Goal: Information Seeking & Learning: Check status

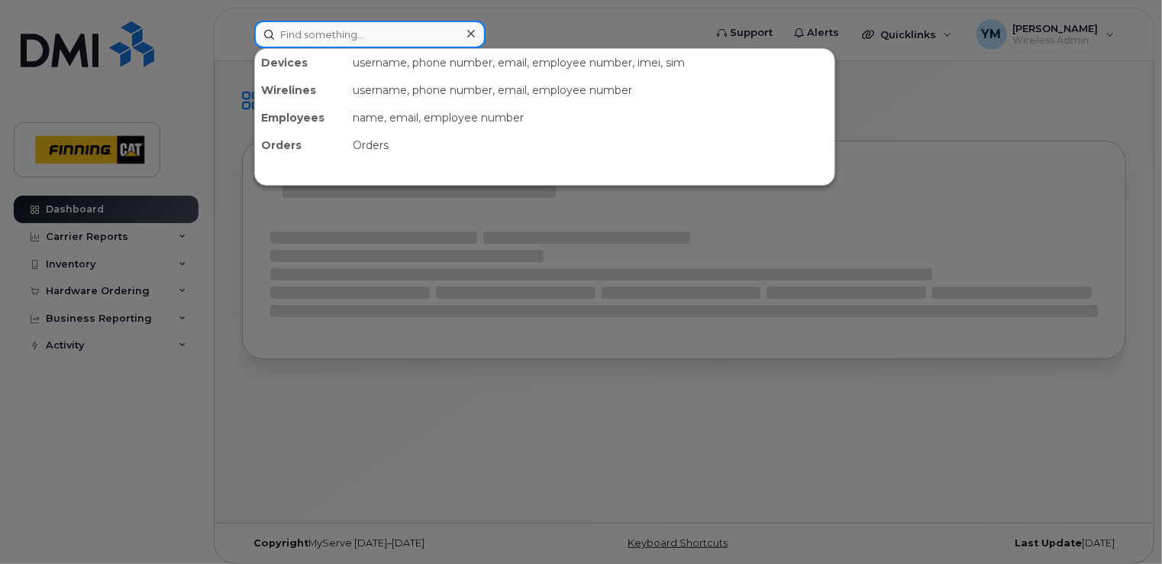
click at [382, 24] on input at bounding box center [369, 34] width 231 height 27
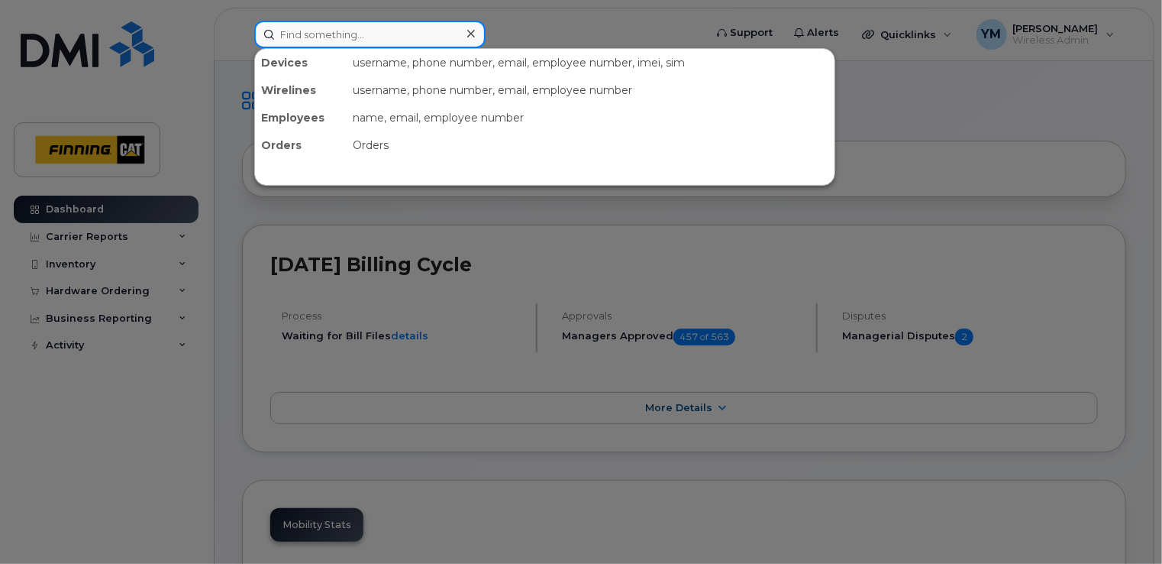
paste input "(587) 372-1148"
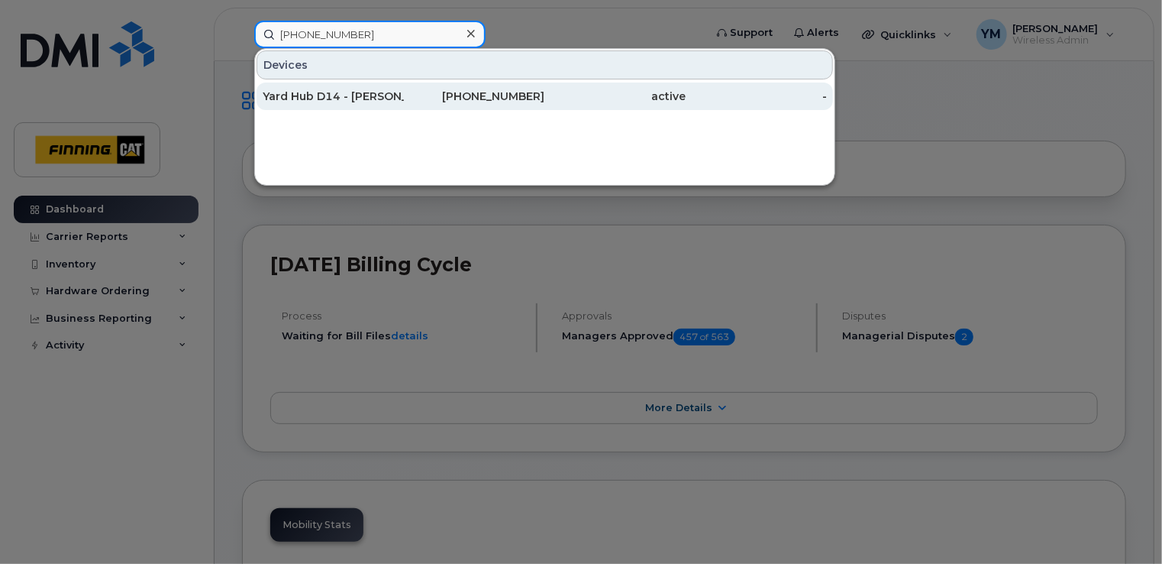
type input "(587) 372-1148"
click at [420, 96] on div "[PHONE_NUMBER]" at bounding box center [474, 96] width 141 height 15
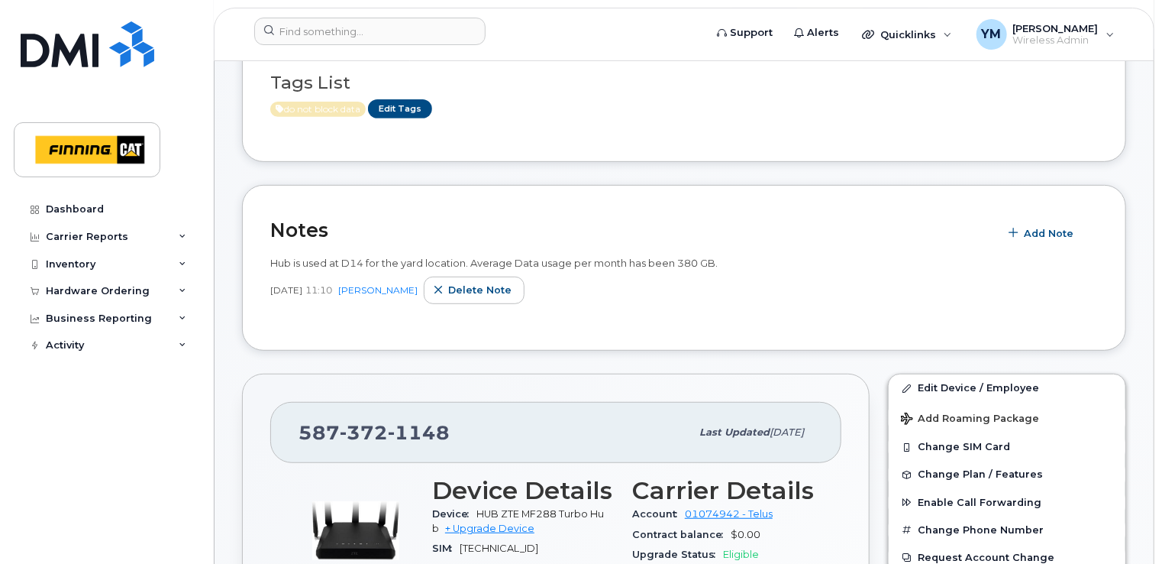
scroll to position [254, 0]
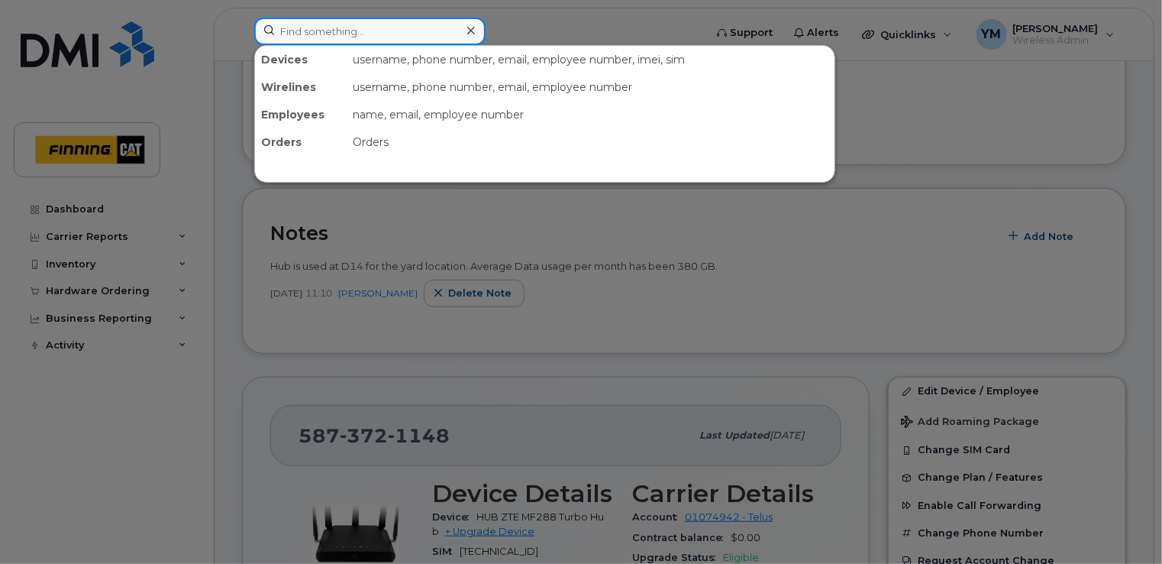
click at [411, 38] on input at bounding box center [369, 31] width 231 height 27
paste input "(587) 226-4739"
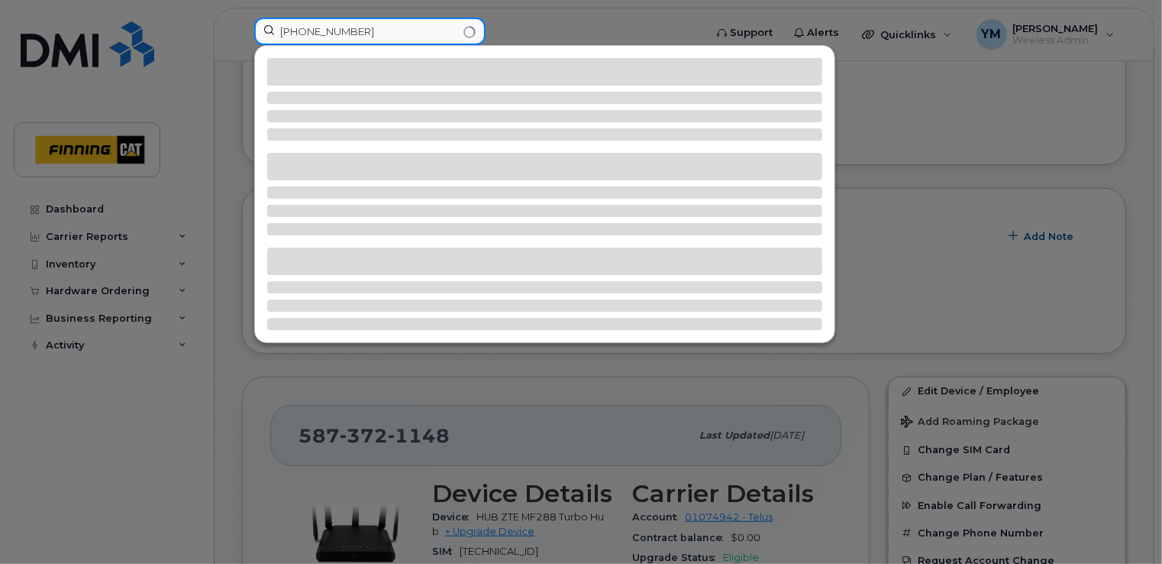
type input "(587) 226-4739"
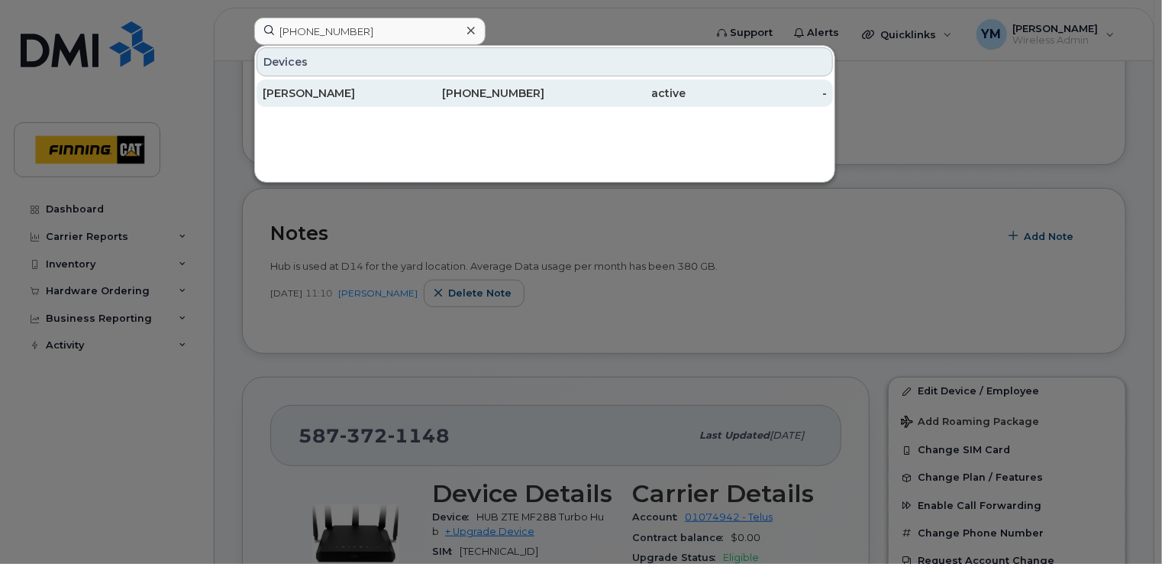
click at [390, 93] on div "Dayton Arlitt" at bounding box center [333, 93] width 141 height 15
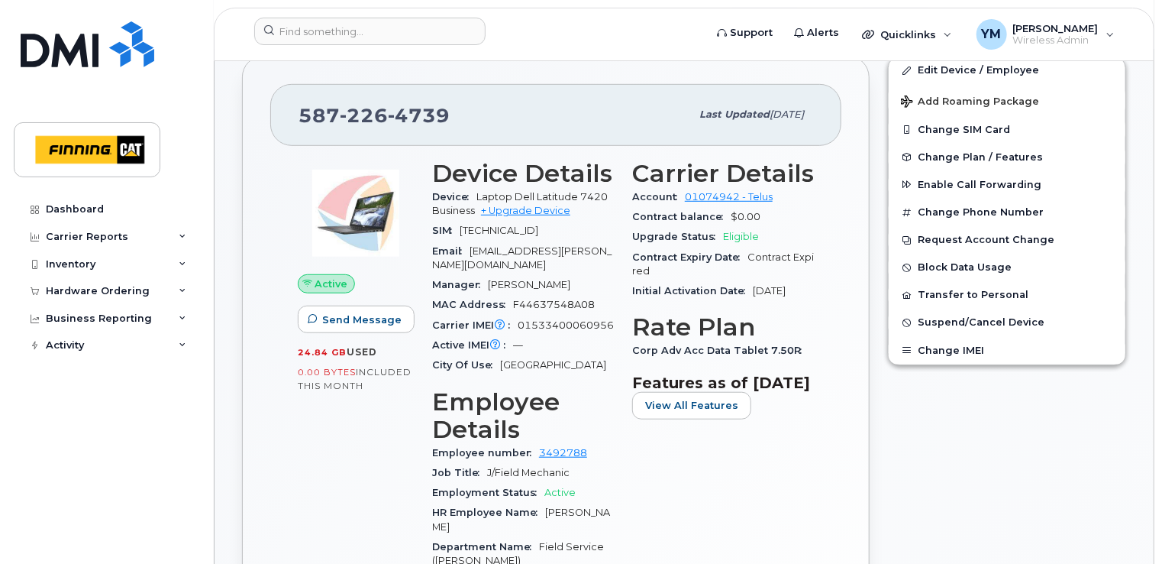
scroll to position [407, 0]
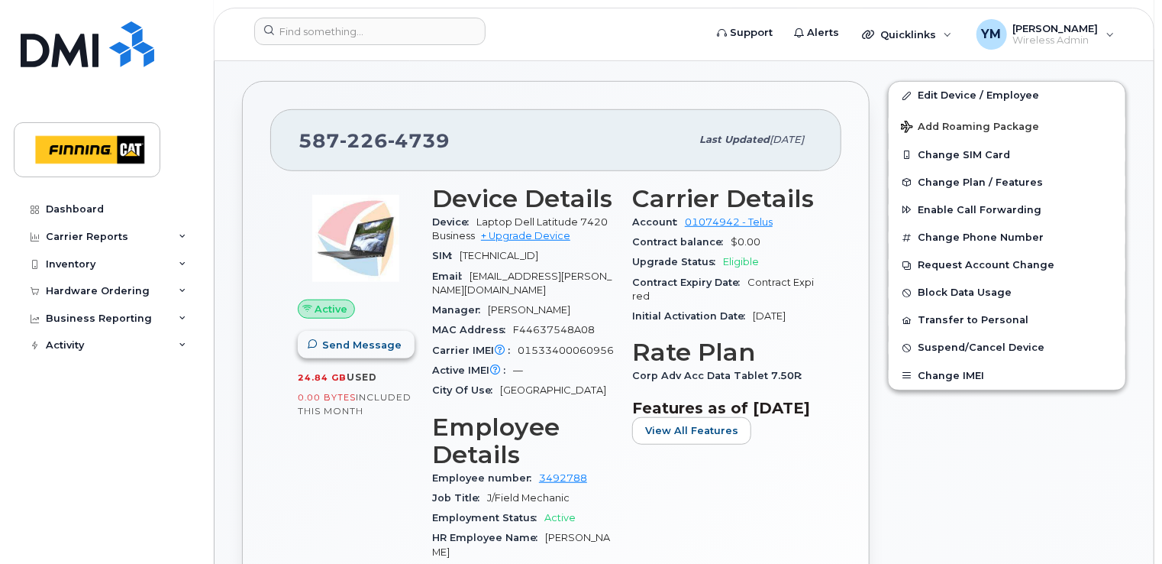
click at [361, 342] on span "Send Message" at bounding box center [361, 345] width 79 height 15
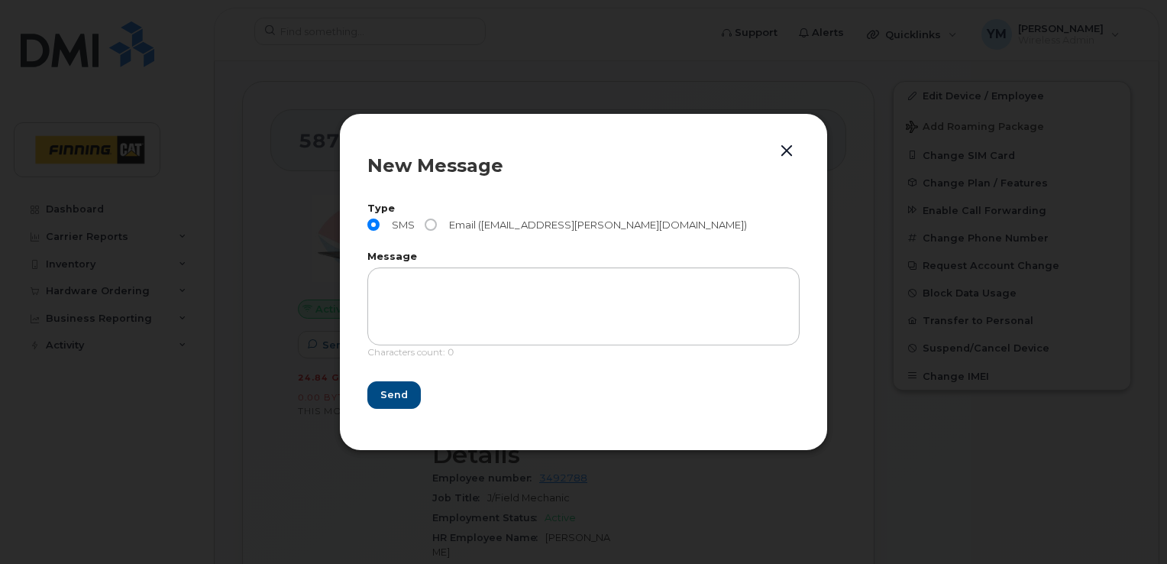
click at [787, 147] on button "button" at bounding box center [786, 151] width 23 height 21
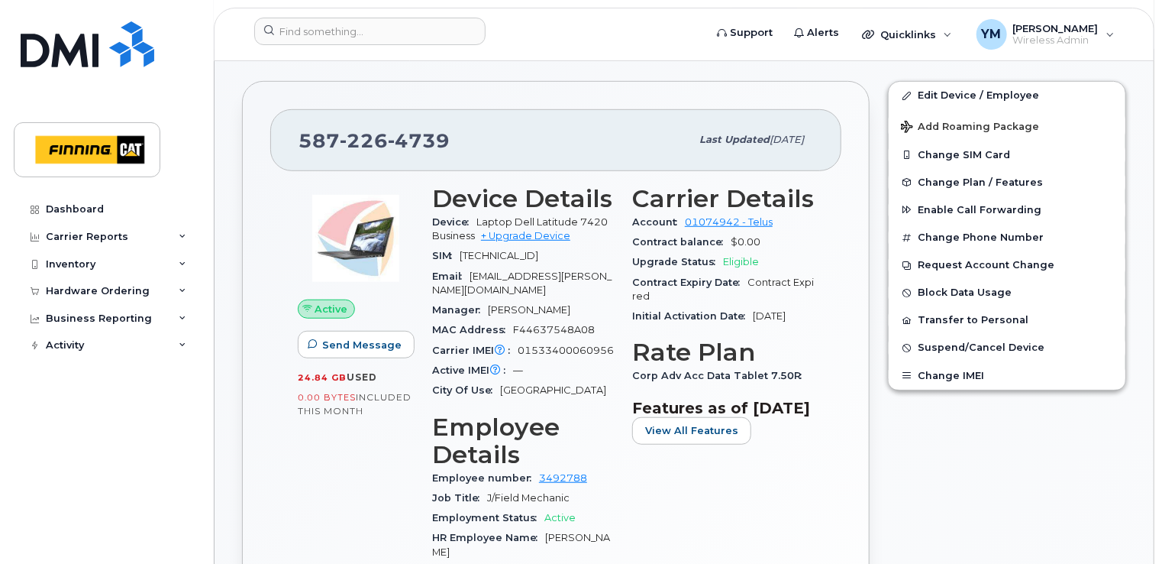
scroll to position [432, 0]
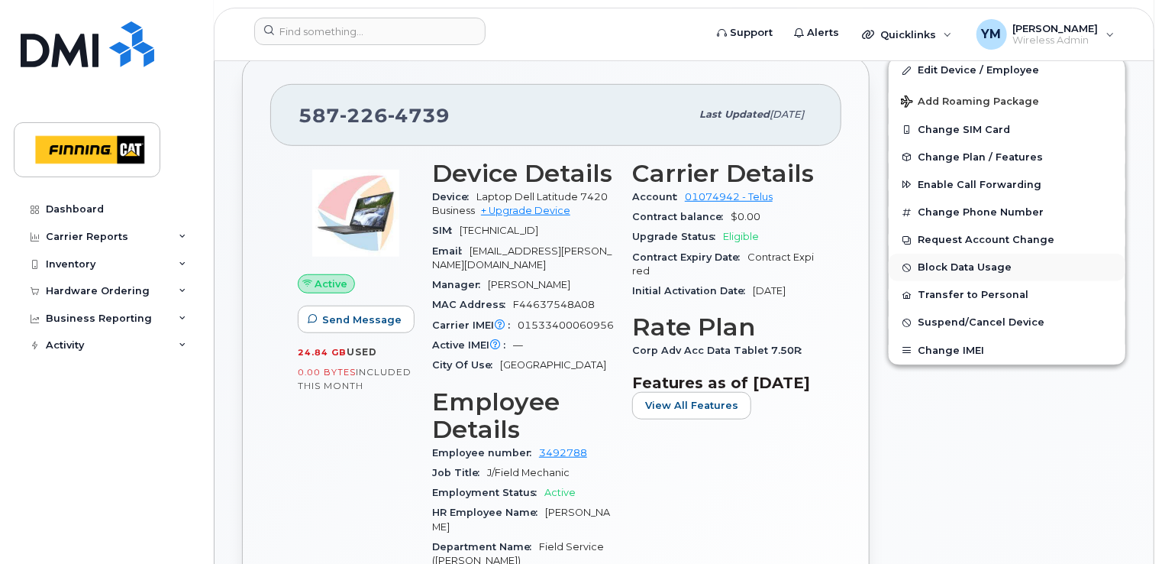
click at [929, 260] on button "Block Data Usage" at bounding box center [1007, 267] width 237 height 27
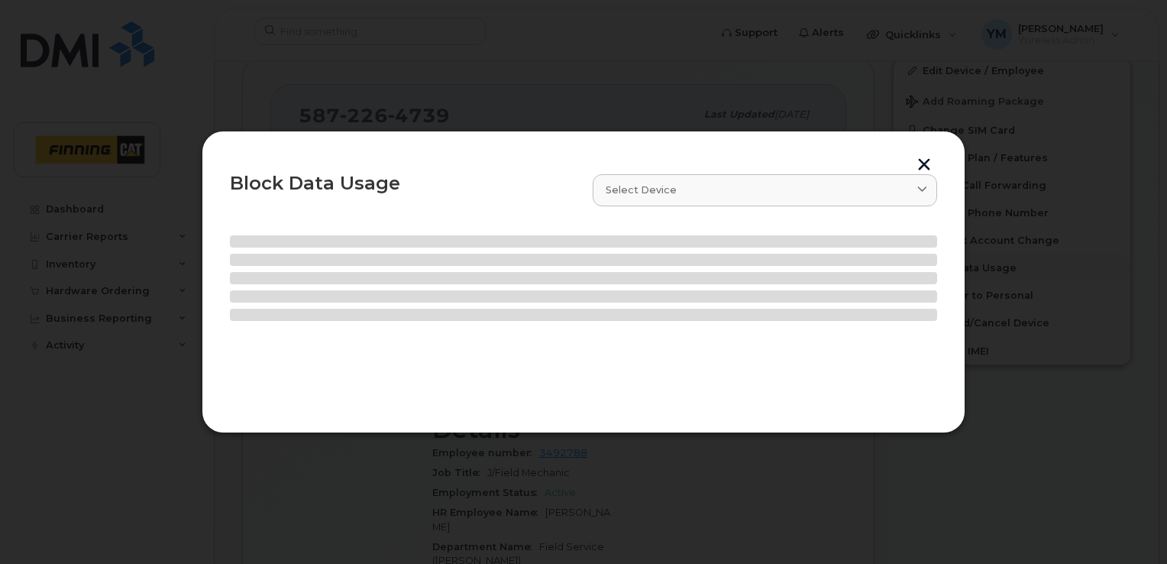
select select
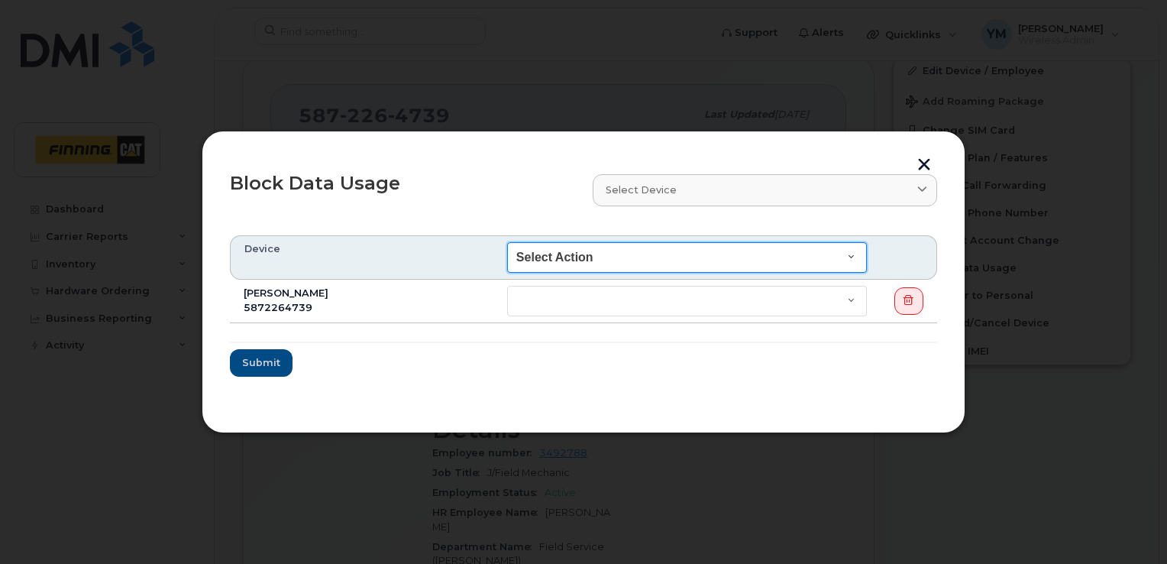
click at [862, 249] on select "Select Action End of Bill Cycle Indefinitely" at bounding box center [687, 257] width 360 height 31
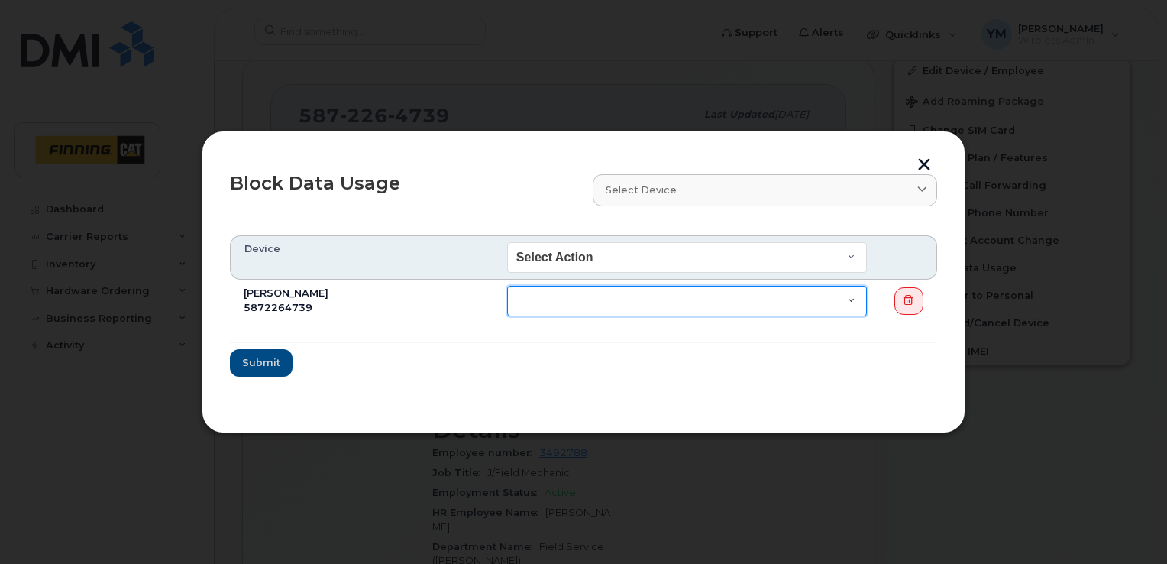
click at [854, 305] on select "End of Bill Cycle Indefinitely" at bounding box center [687, 301] width 360 height 31
click at [927, 166] on button "button" at bounding box center [924, 166] width 23 height 16
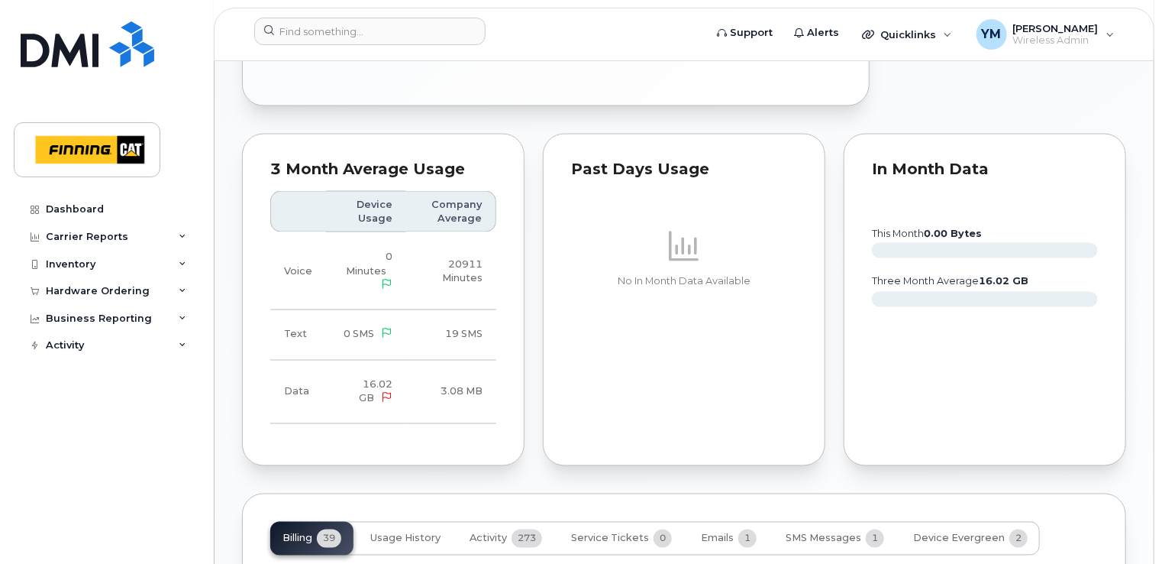
scroll to position [1171, 0]
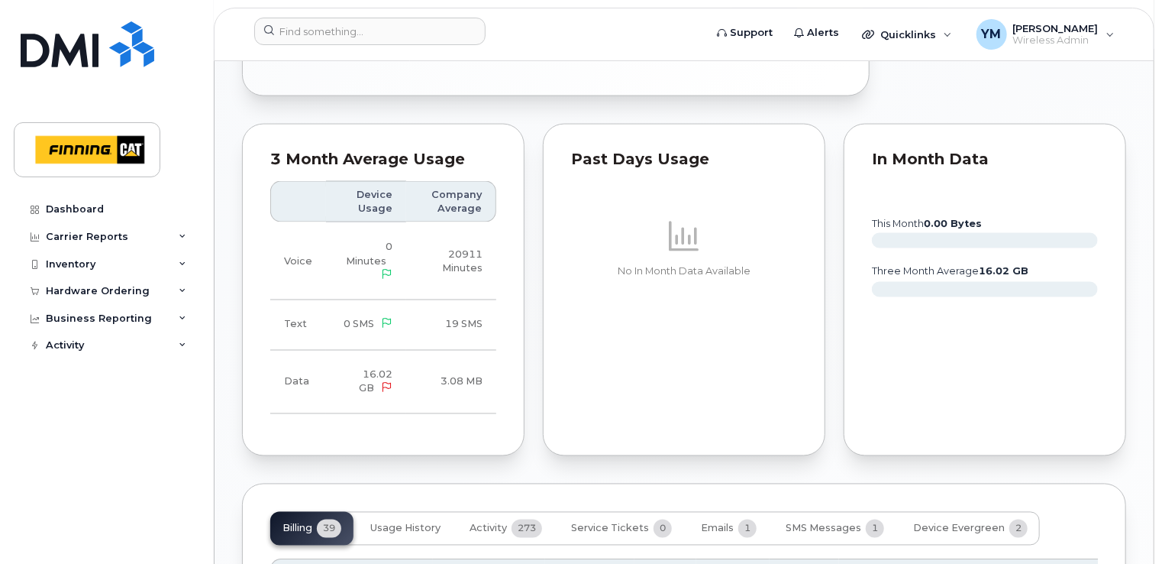
click at [373, 369] on span "16.02 GB" at bounding box center [376, 381] width 34 height 25
click at [661, 328] on div "Past Days Usage No In Month Data Available" at bounding box center [684, 290] width 283 height 332
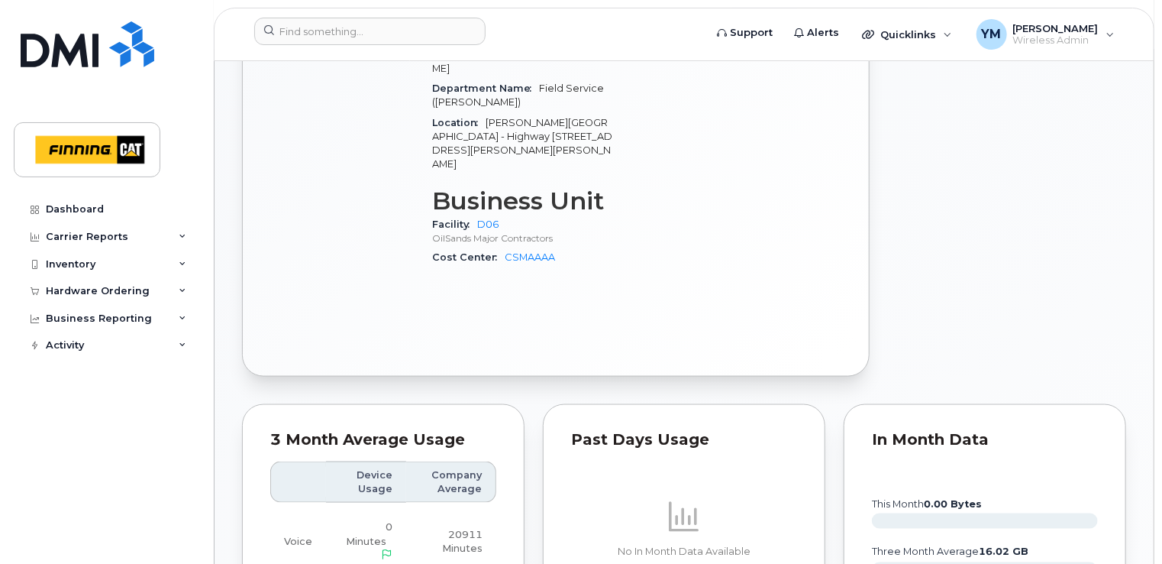
scroll to position [1120, 0]
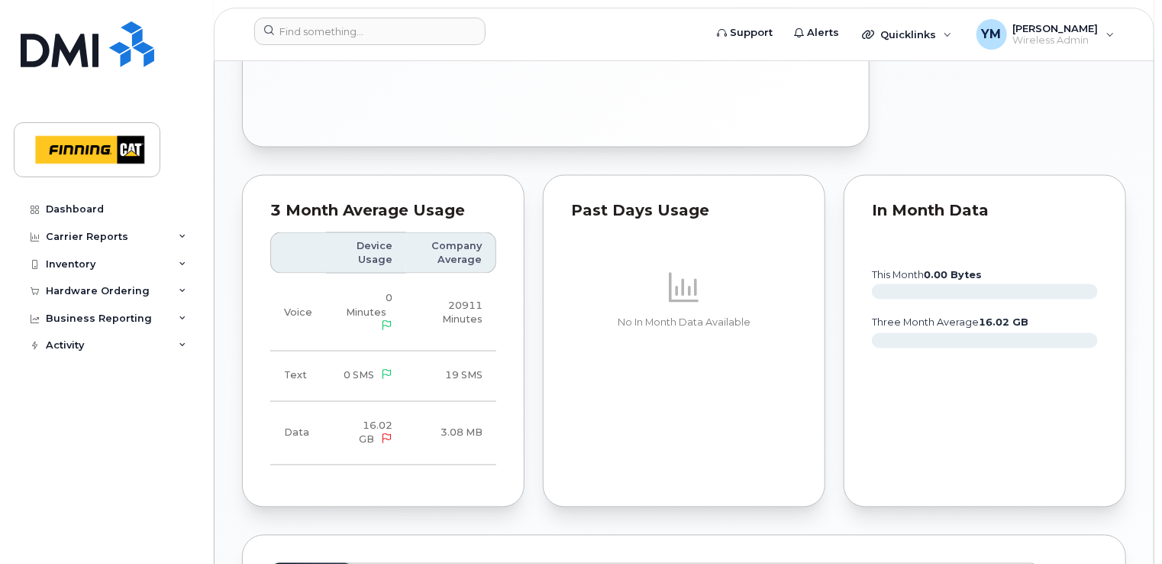
click at [406, 232] on th "Company Average" at bounding box center [451, 253] width 90 height 42
click at [402, 273] on td "0 Minutes" at bounding box center [366, 312] width 80 height 78
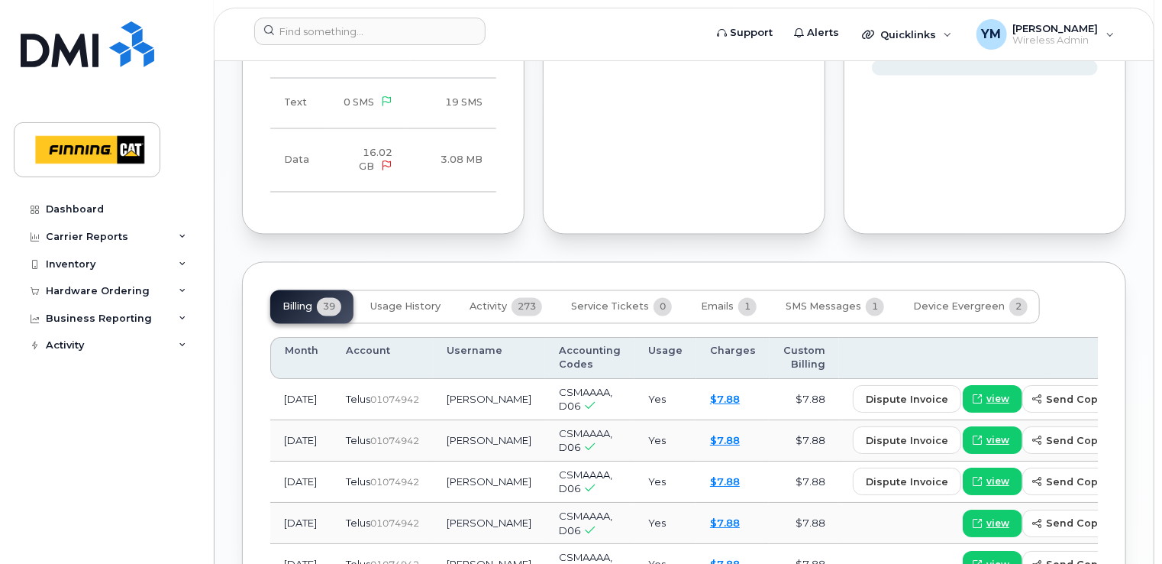
scroll to position [1400, 0]
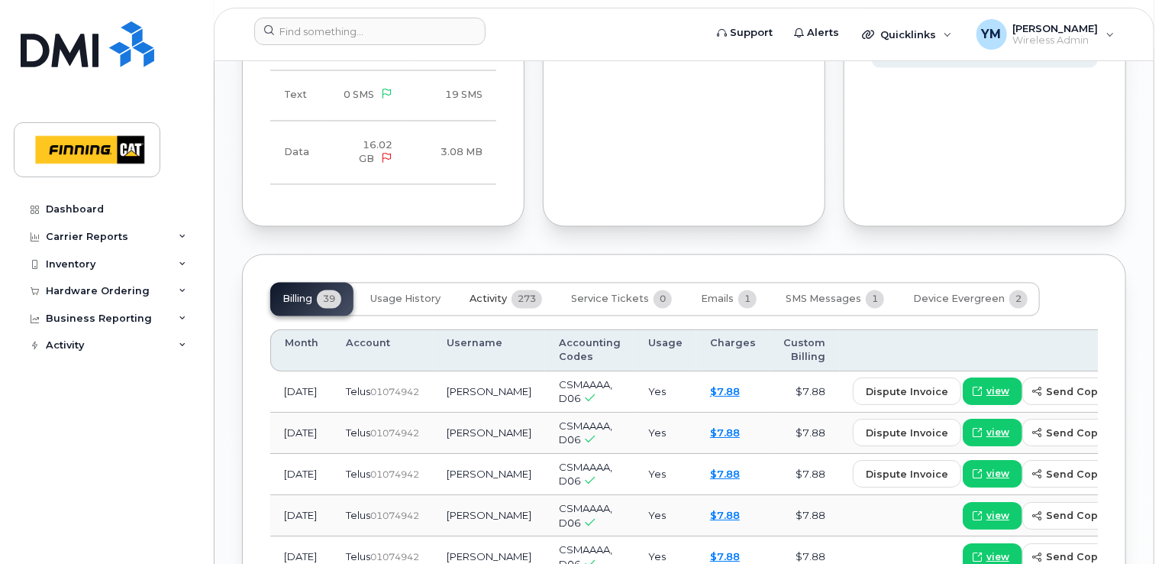
click at [489, 293] on span "Activity" at bounding box center [488, 299] width 37 height 12
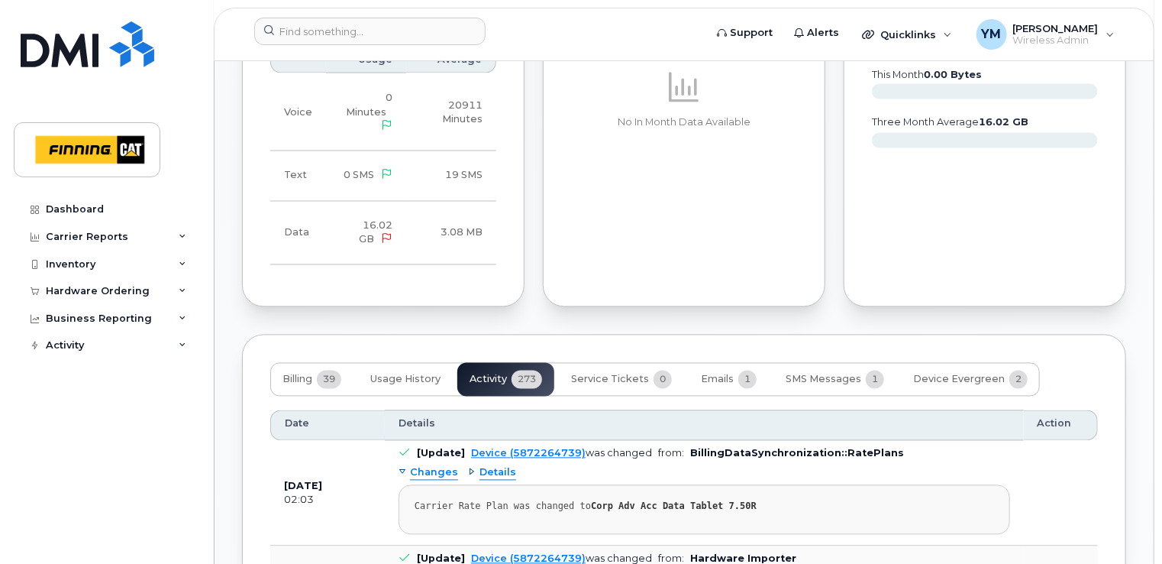
scroll to position [1349, 0]
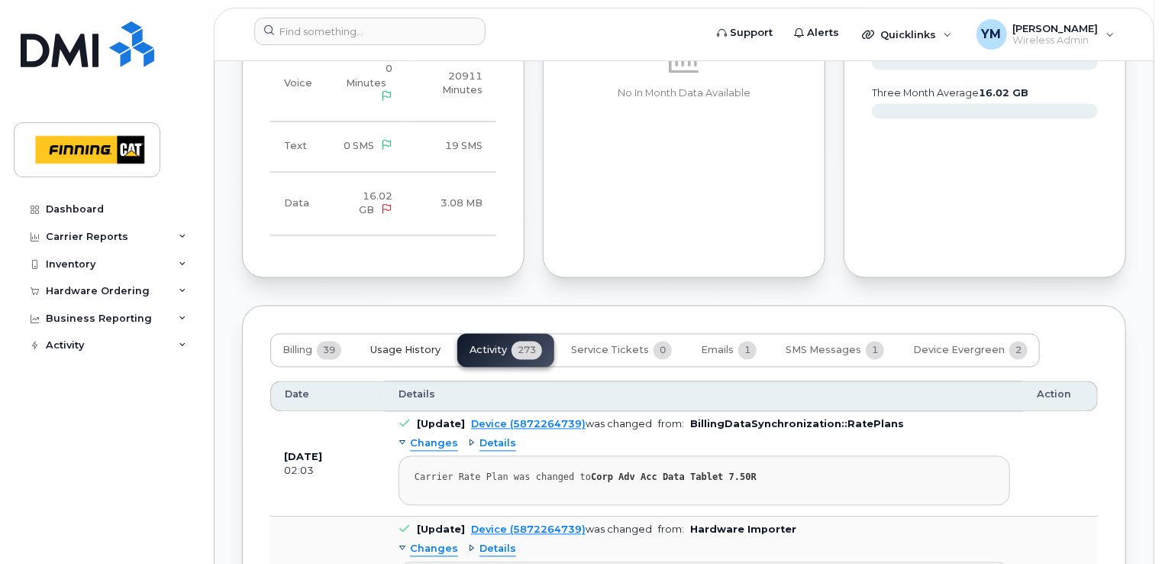
click at [405, 334] on button "Usage History" at bounding box center [405, 351] width 95 height 34
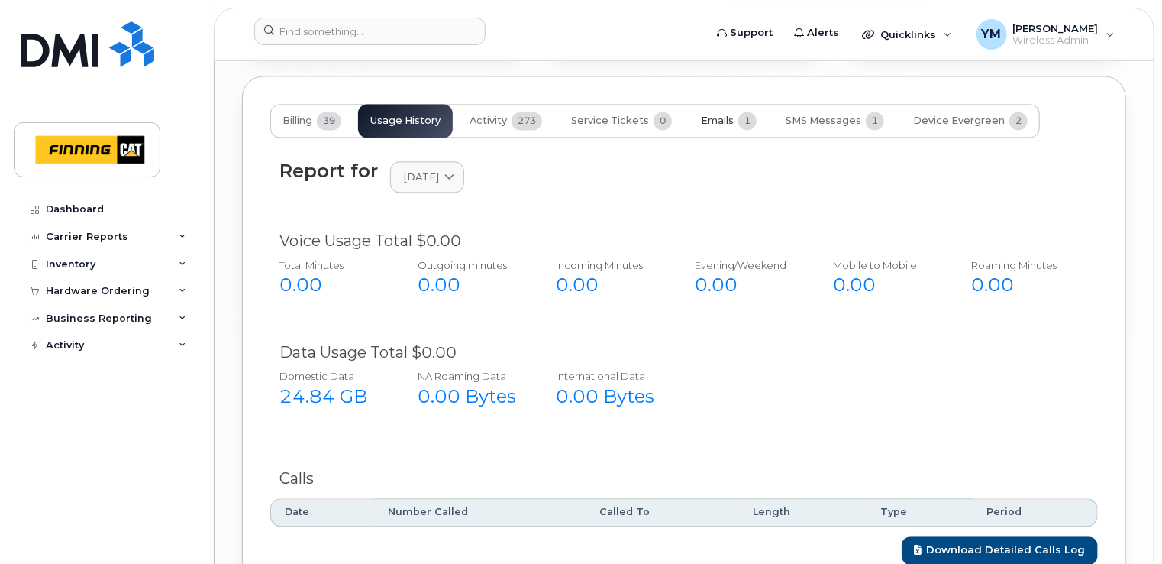
scroll to position [1552, 0]
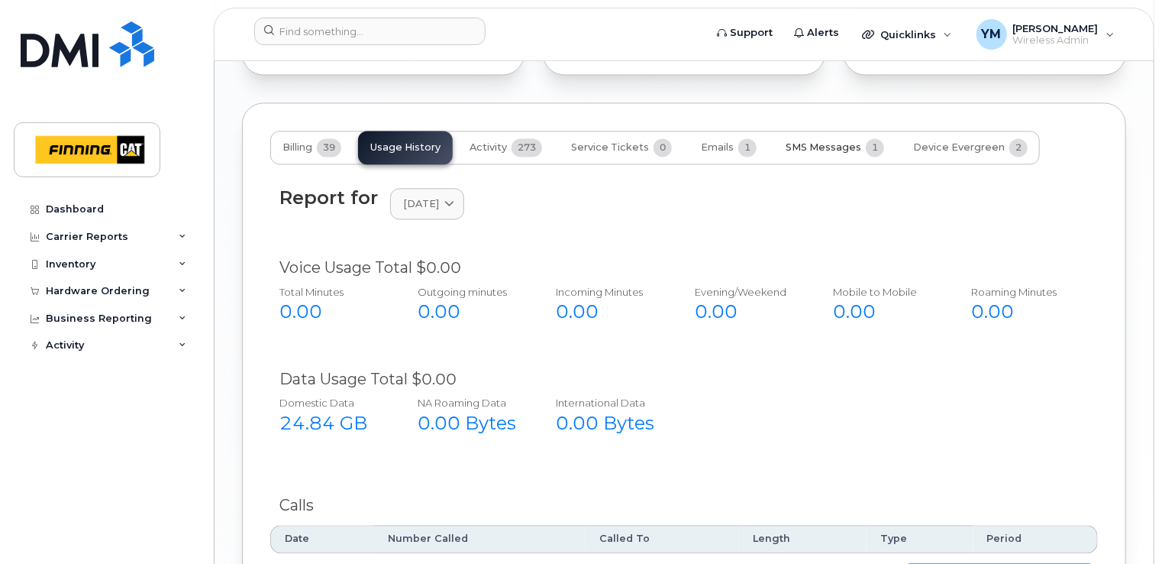
click at [832, 131] on button "SMS Messages 1" at bounding box center [835, 148] width 123 height 34
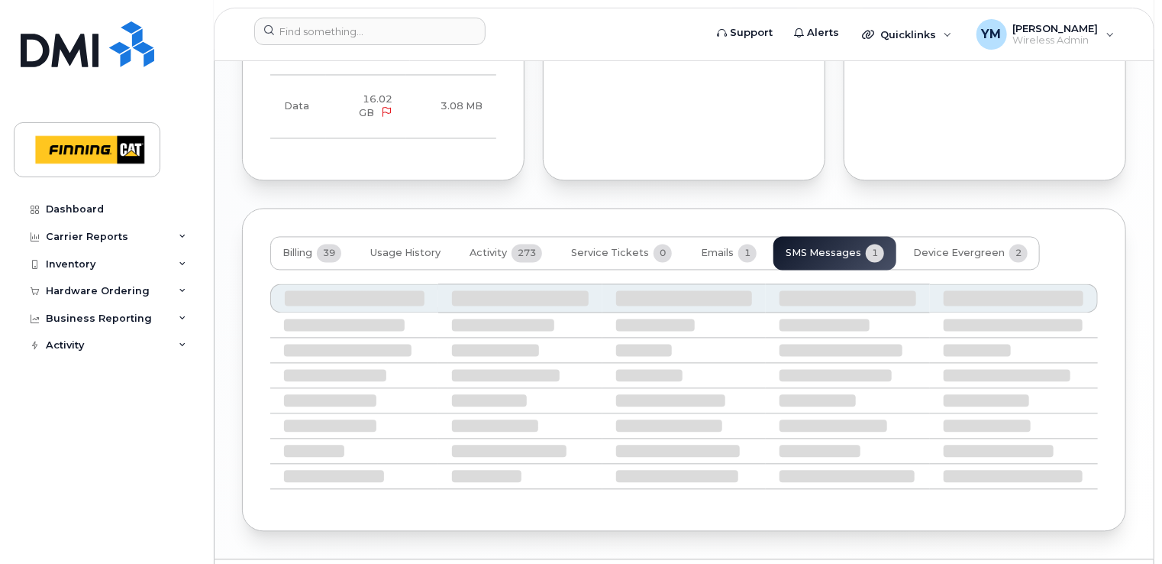
scroll to position [1324, 0]
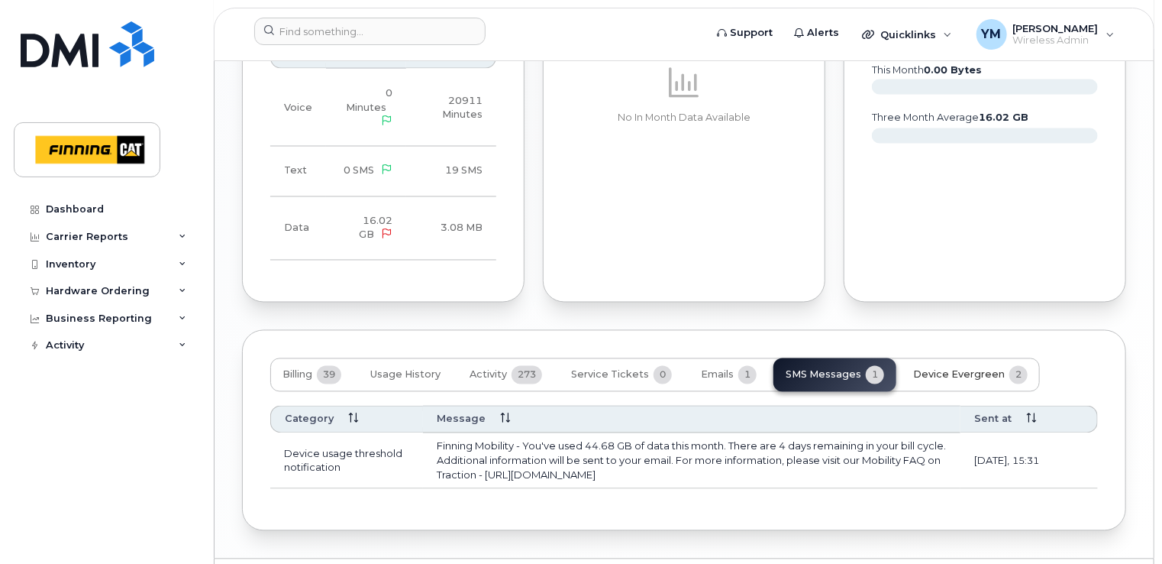
click at [941, 369] on span "Device Evergreen" at bounding box center [959, 375] width 92 height 12
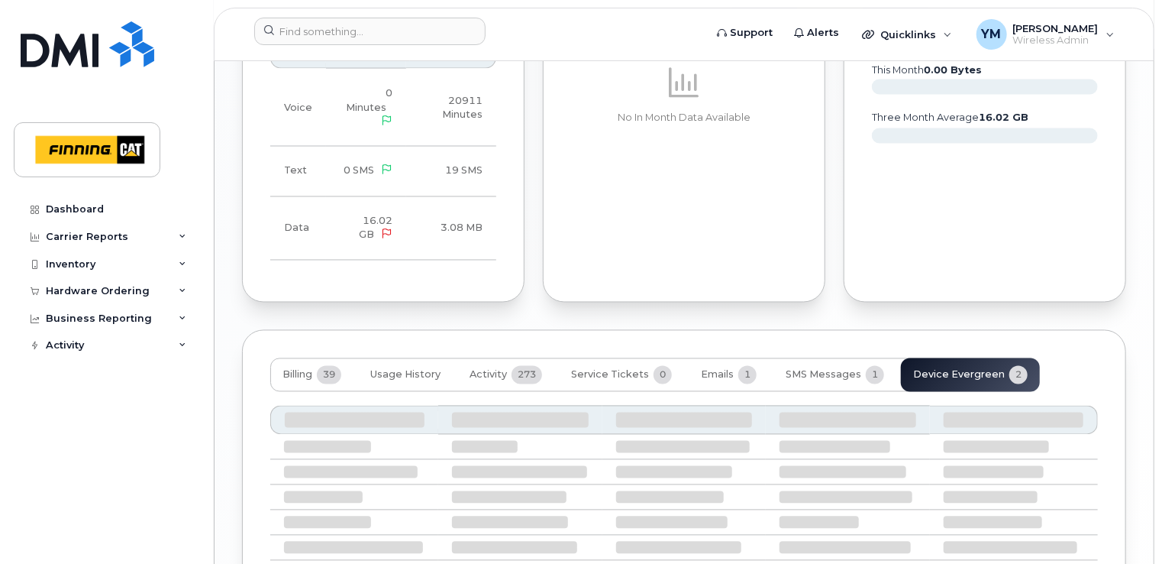
scroll to position [1323, 0]
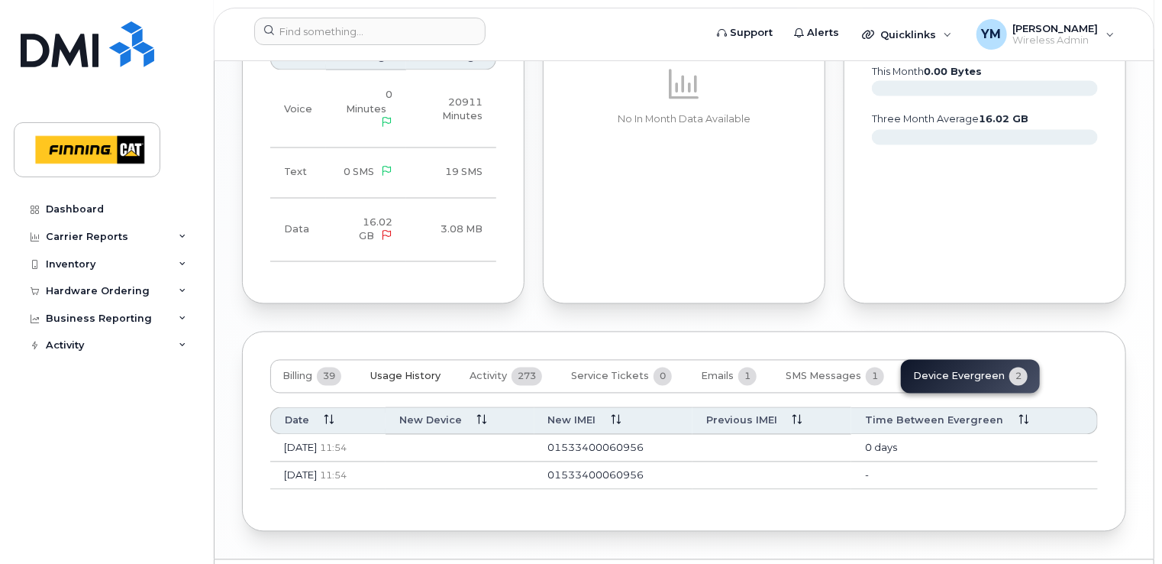
click at [399, 370] on span "Usage History" at bounding box center [405, 376] width 70 height 12
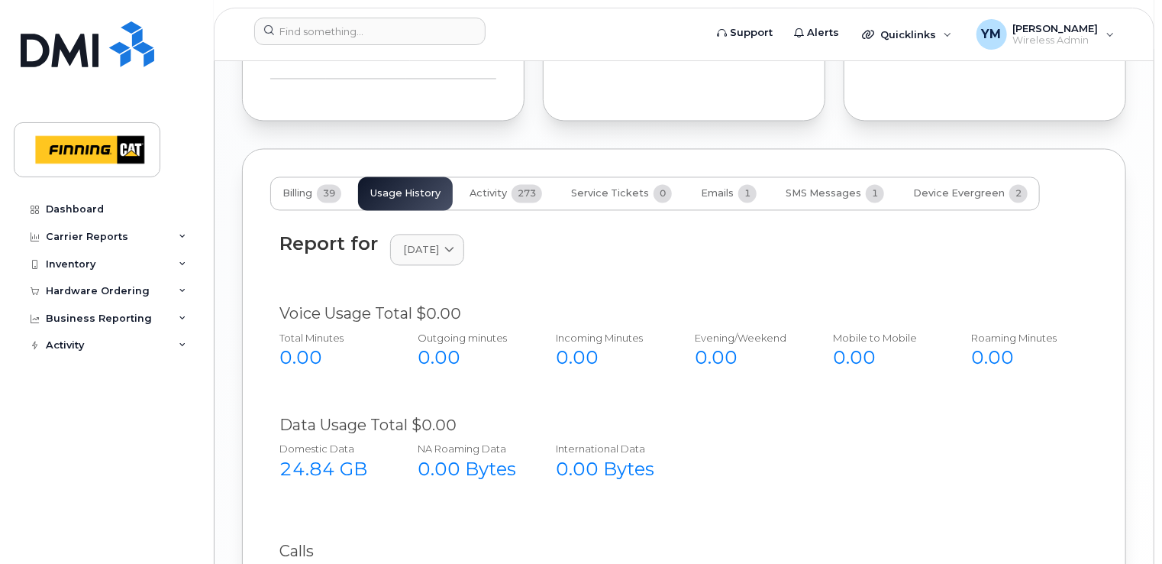
scroll to position [1501, 0]
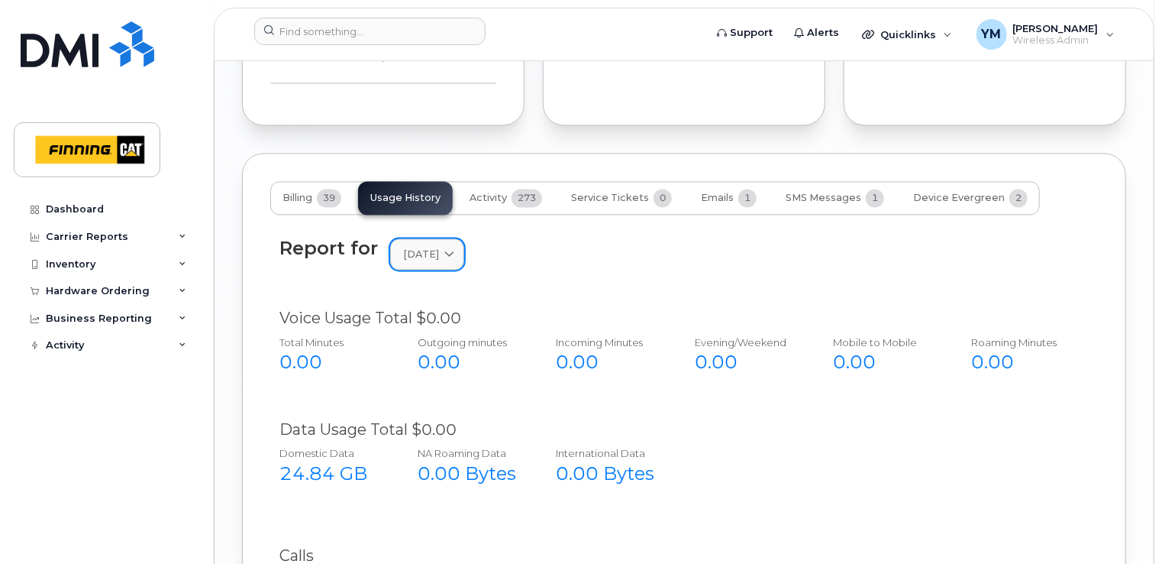
click at [439, 247] on span "August 2025" at bounding box center [421, 254] width 36 height 15
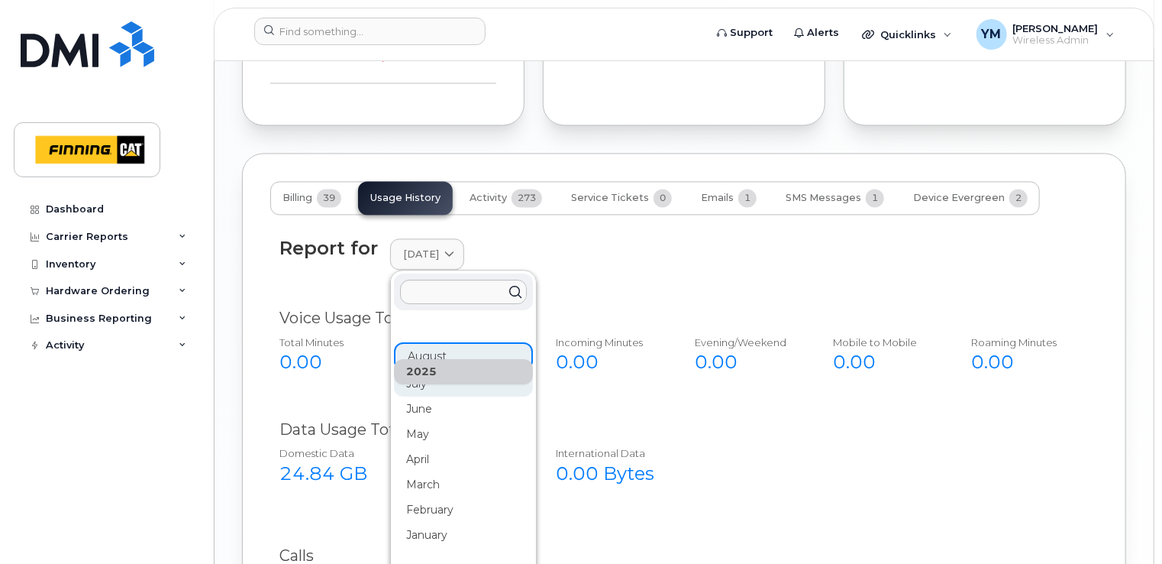
click at [444, 371] on div "July" at bounding box center [463, 383] width 139 height 25
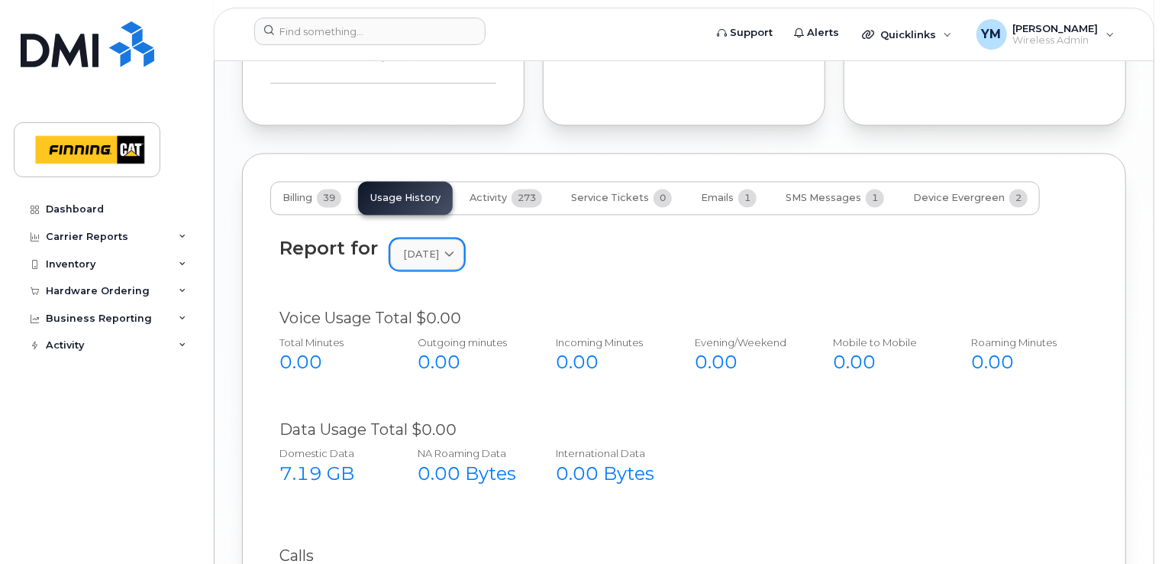
click at [419, 247] on span "July 2025" at bounding box center [421, 254] width 36 height 15
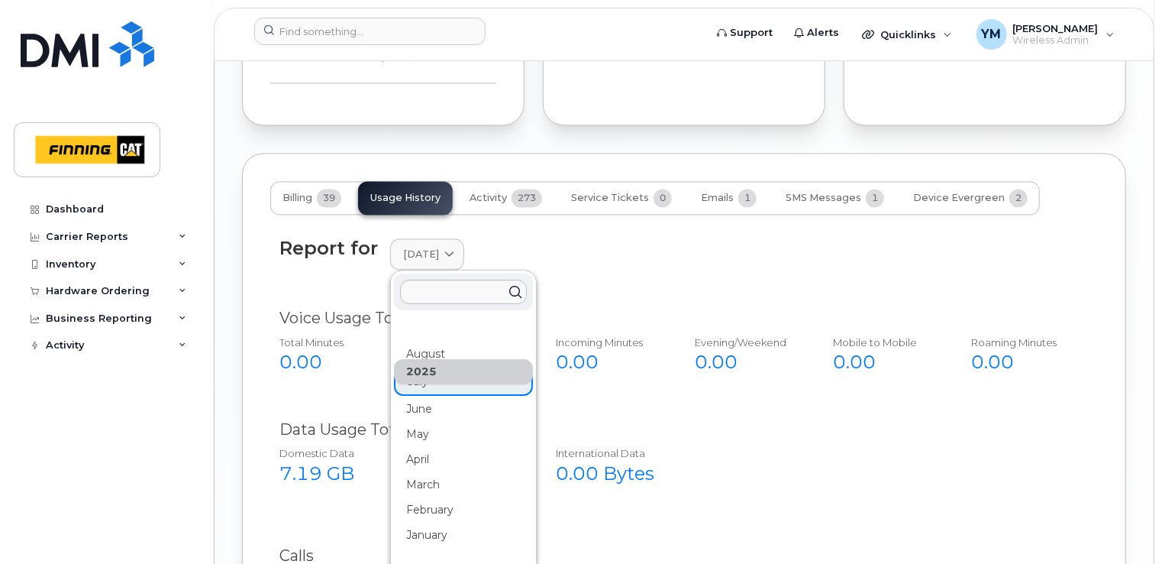
click at [439, 359] on div "2025" at bounding box center [463, 371] width 139 height 25
click at [646, 241] on div "Report for July 2025 2025 August July June May April March February January 202…" at bounding box center [684, 262] width 828 height 69
click at [307, 192] on span "Billing" at bounding box center [298, 198] width 30 height 12
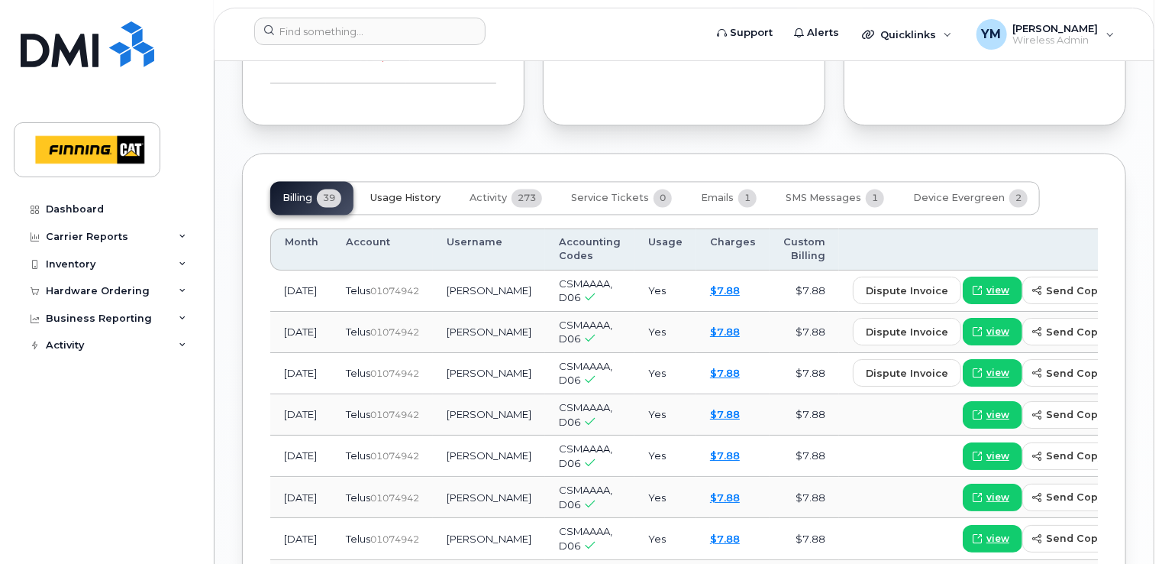
click at [407, 181] on button "Usage History" at bounding box center [405, 198] width 95 height 34
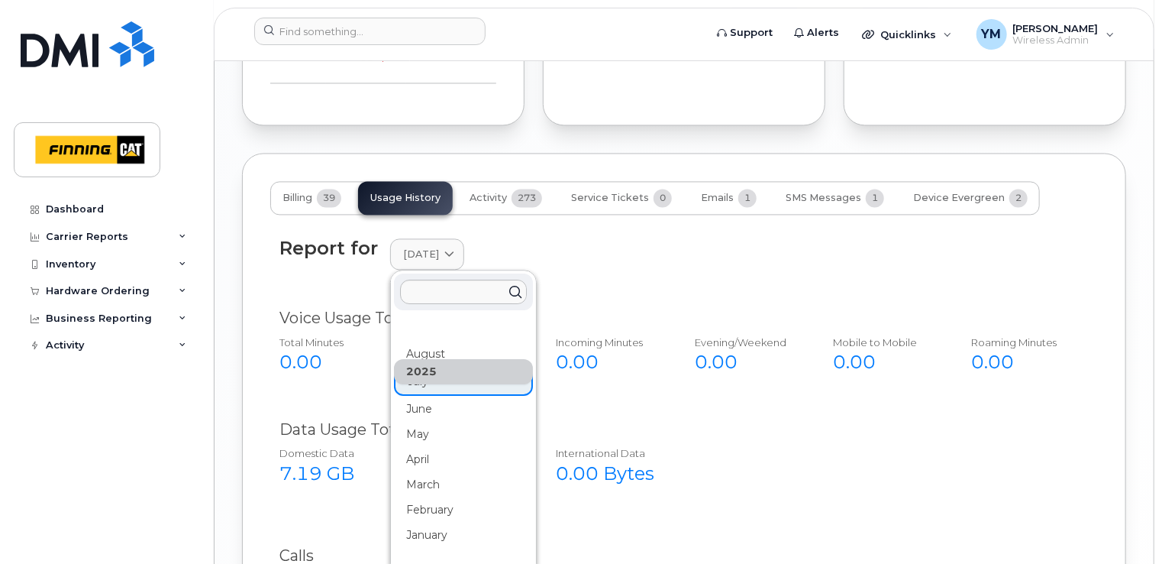
click at [579, 329] on div "Incoming Minutes 0.00" at bounding box center [609, 355] width 129 height 53
click at [463, 341] on div "August" at bounding box center [463, 353] width 139 height 25
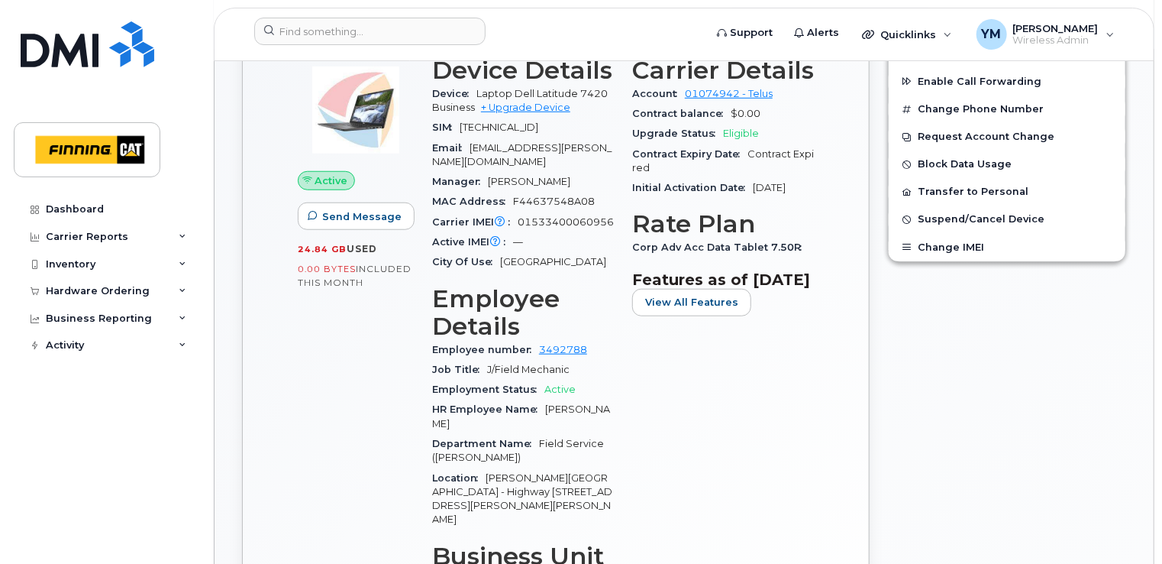
scroll to position [534, 0]
click at [340, 252] on span "24.84 GB" at bounding box center [322, 250] width 49 height 11
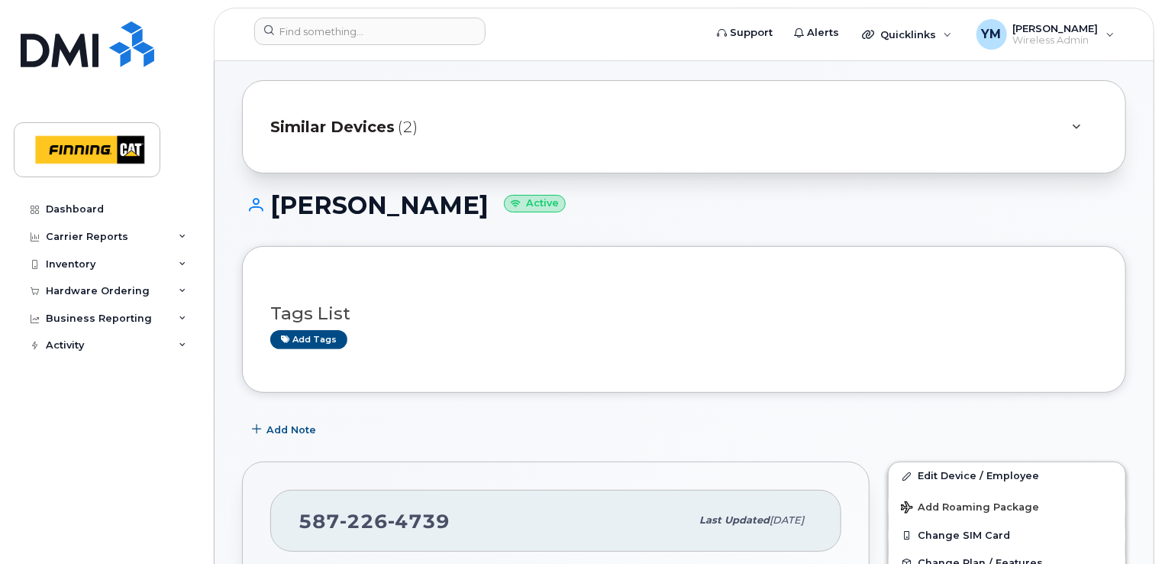
scroll to position [0, 0]
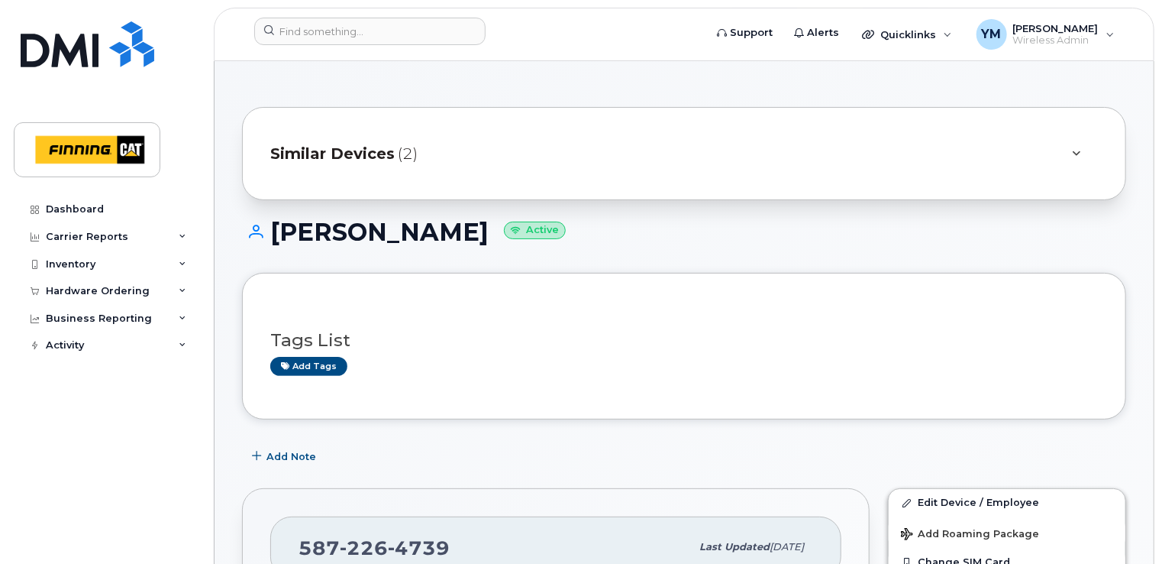
click at [379, 151] on span "Similar Devices" at bounding box center [332, 154] width 124 height 22
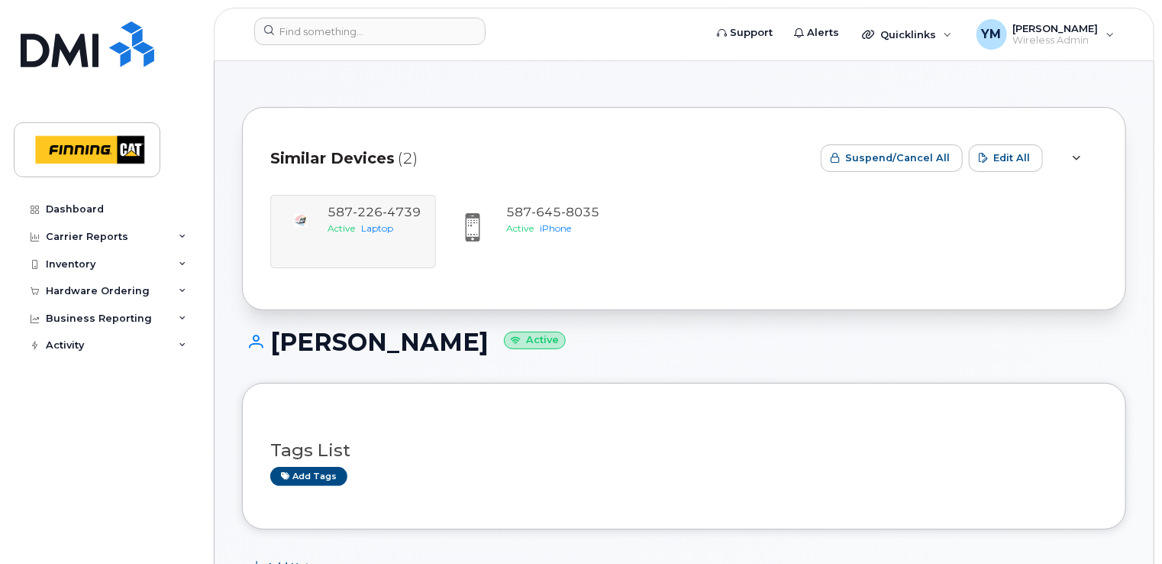
click at [374, 243] on div "587 226 4739 Active Laptop 587 645 8035 Active iPhone" at bounding box center [684, 231] width 828 height 73
click at [547, 240] on div "587 645 8035 Active iPhone" at bounding box center [552, 231] width 105 height 55
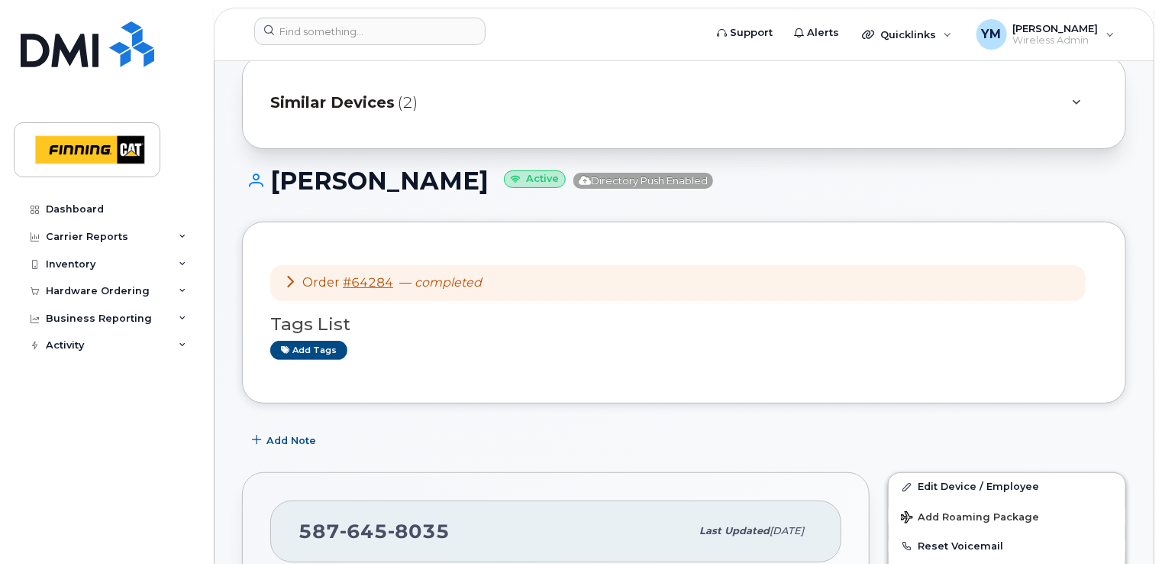
scroll to position [50, 0]
click at [341, 111] on span "Similar Devices" at bounding box center [332, 103] width 124 height 22
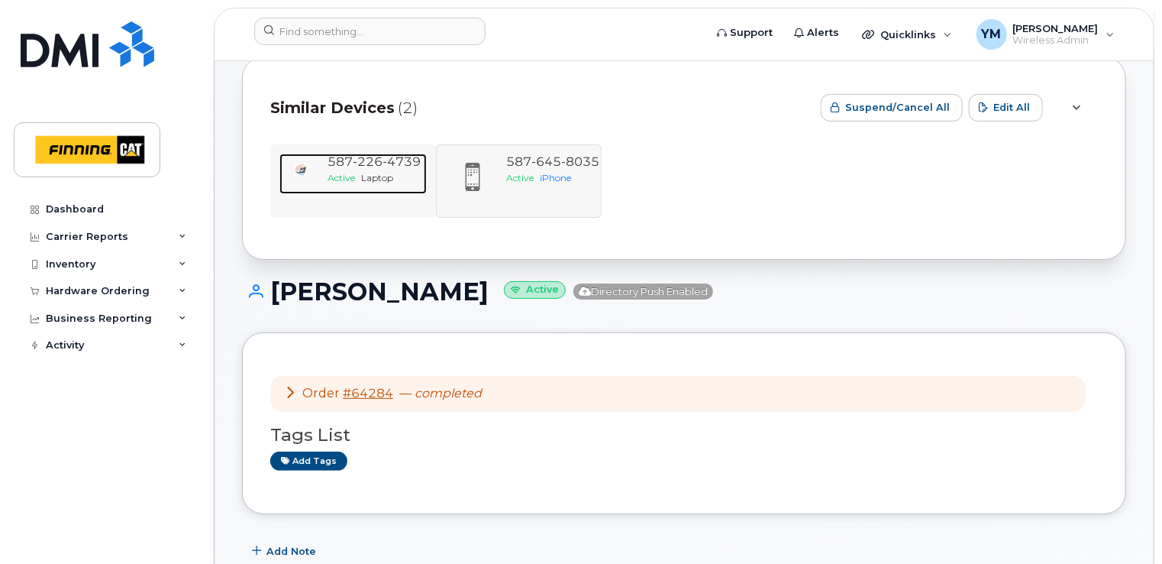
click at [371, 174] on span "Laptop" at bounding box center [377, 177] width 32 height 11
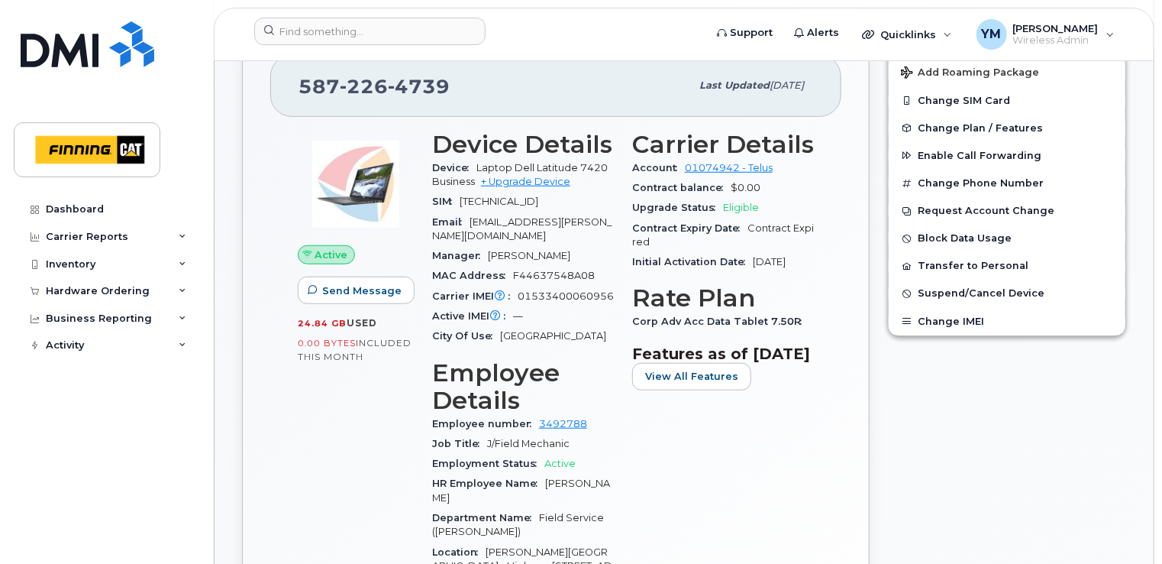
scroll to position [458, 0]
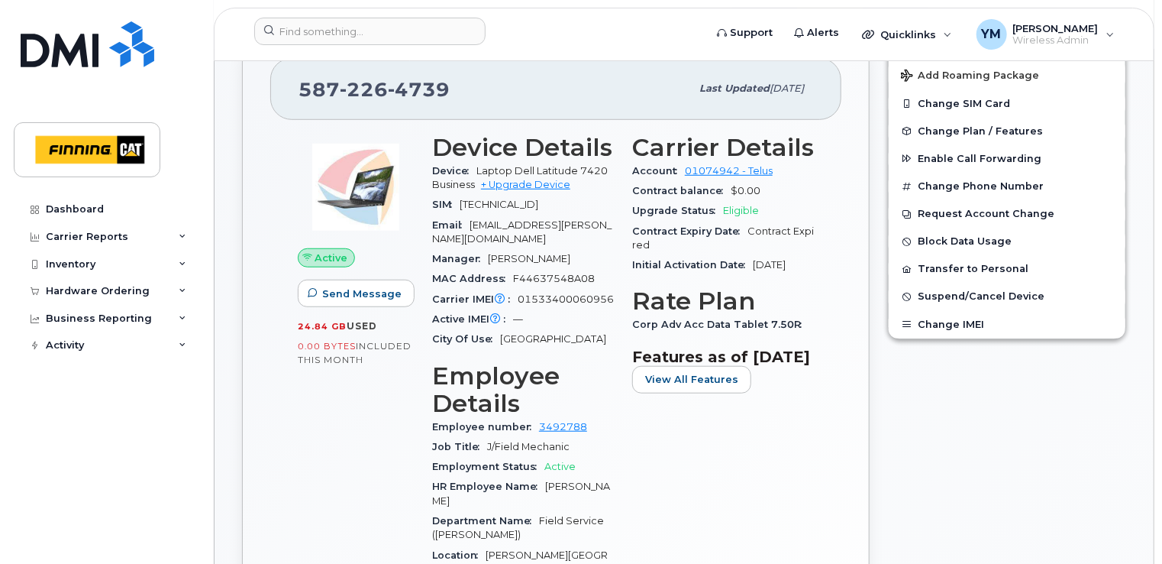
click at [357, 322] on span "used" at bounding box center [362, 325] width 31 height 11
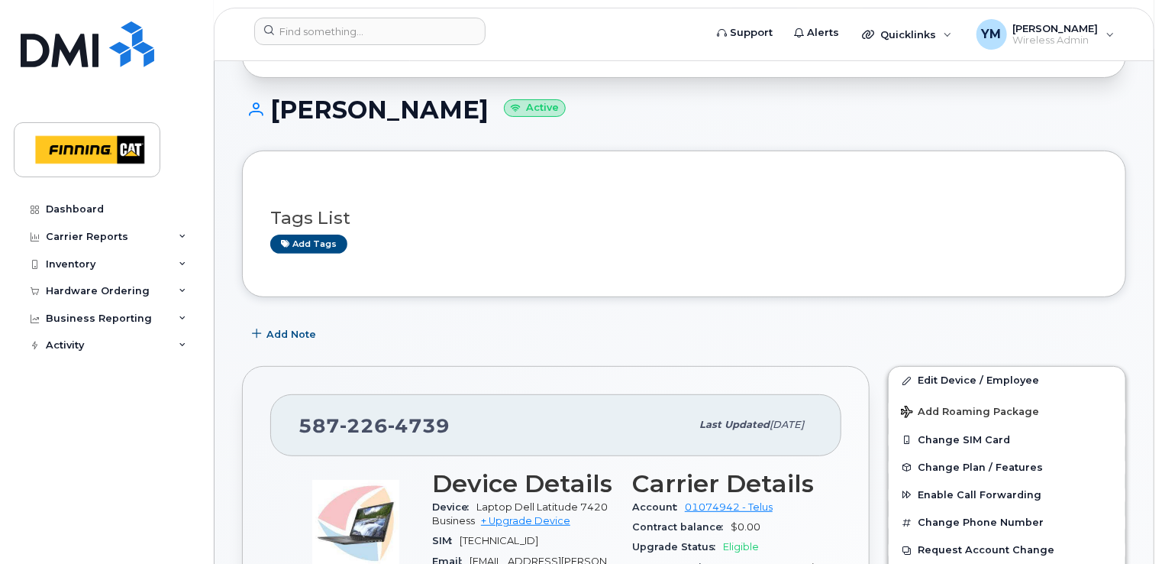
scroll to position [0, 0]
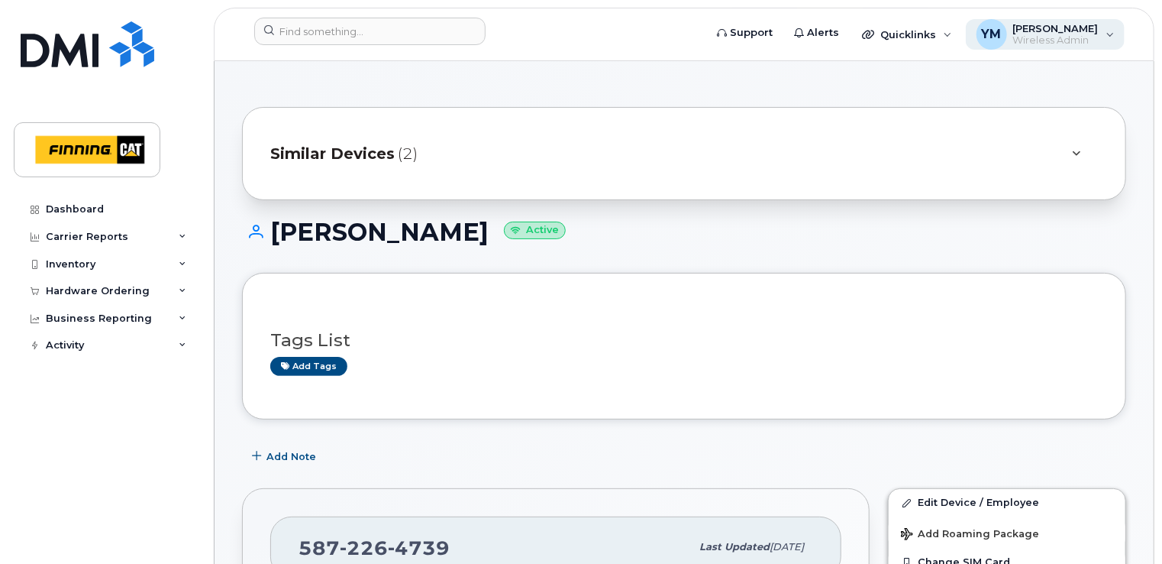
click at [1120, 30] on div "[PERSON_NAME] Meloncelli Wireless Admin" at bounding box center [1046, 34] width 160 height 31
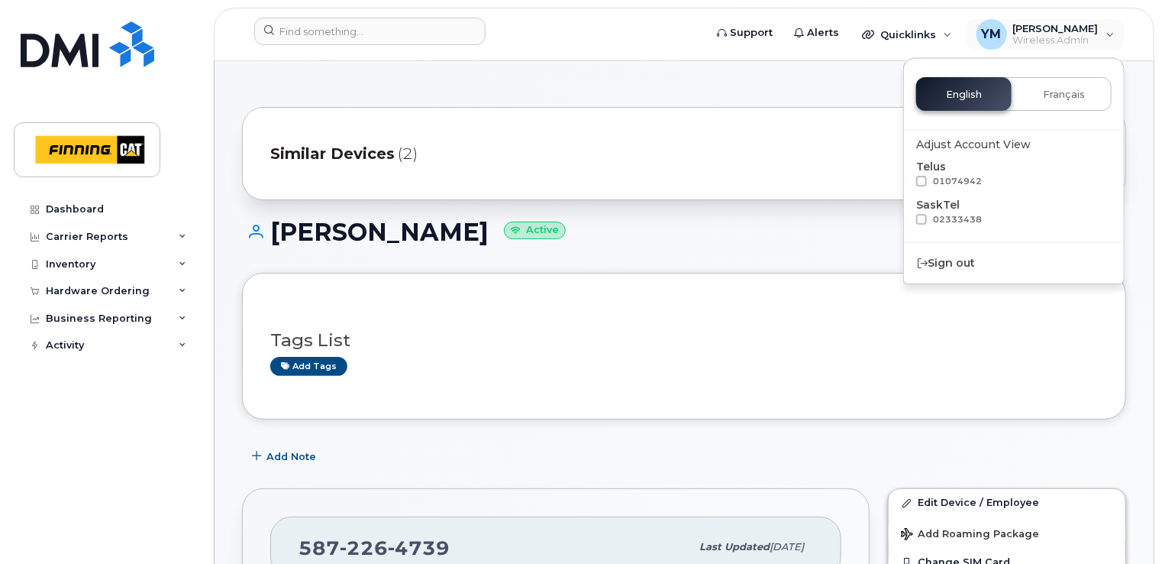
click at [919, 218] on span at bounding box center [921, 219] width 11 height 11
click at [906, 218] on input "02333438" at bounding box center [902, 218] width 8 height 8
click at [839, 237] on h1 "[PERSON_NAME] Active" at bounding box center [684, 231] width 884 height 27
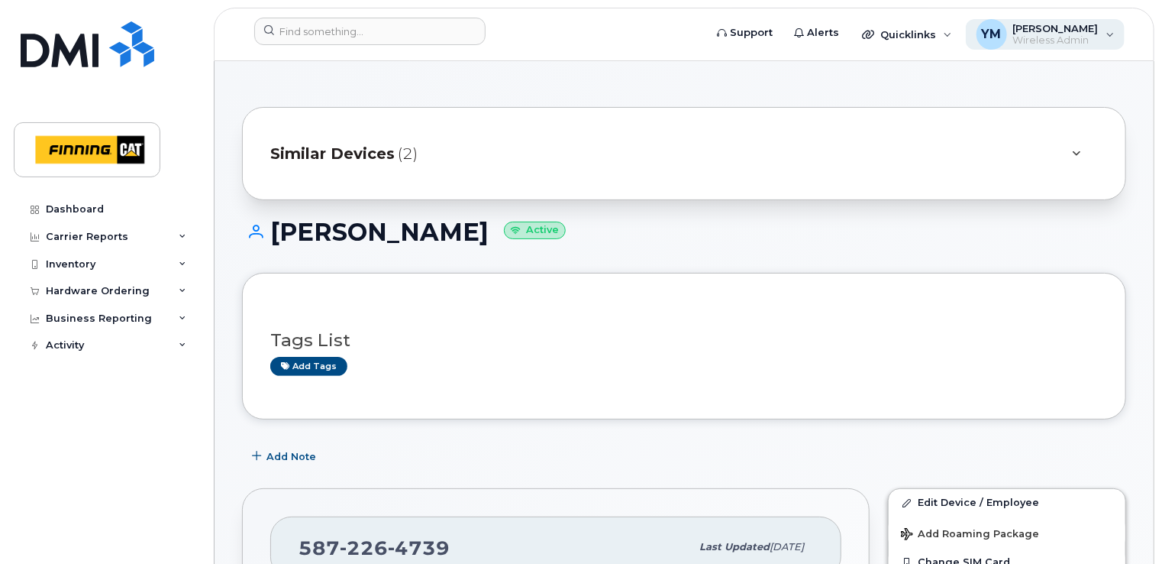
click at [1095, 41] on span "Wireless Admin" at bounding box center [1056, 40] width 86 height 12
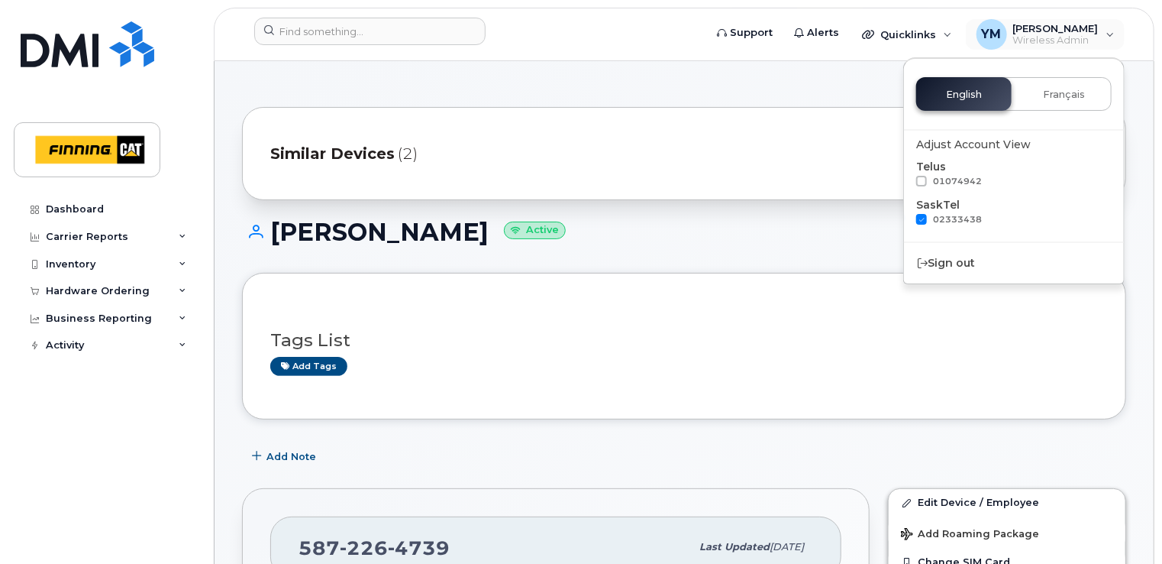
click at [928, 218] on label "02333438" at bounding box center [949, 219] width 66 height 11
click at [906, 218] on input "02333438" at bounding box center [902, 218] width 8 height 8
checkbox input "false"
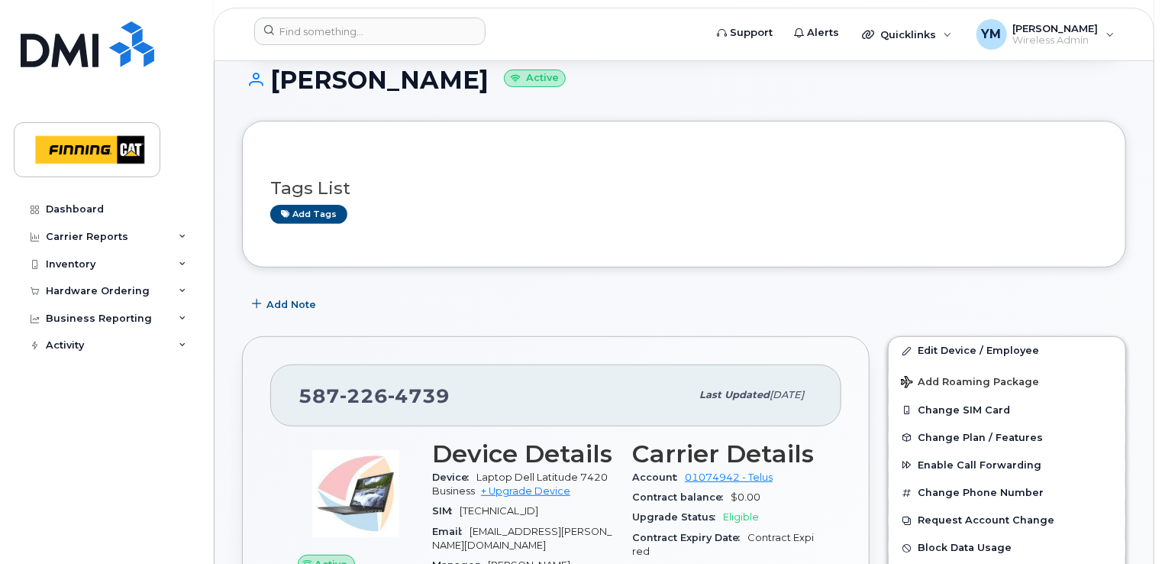
scroll to position [280, 0]
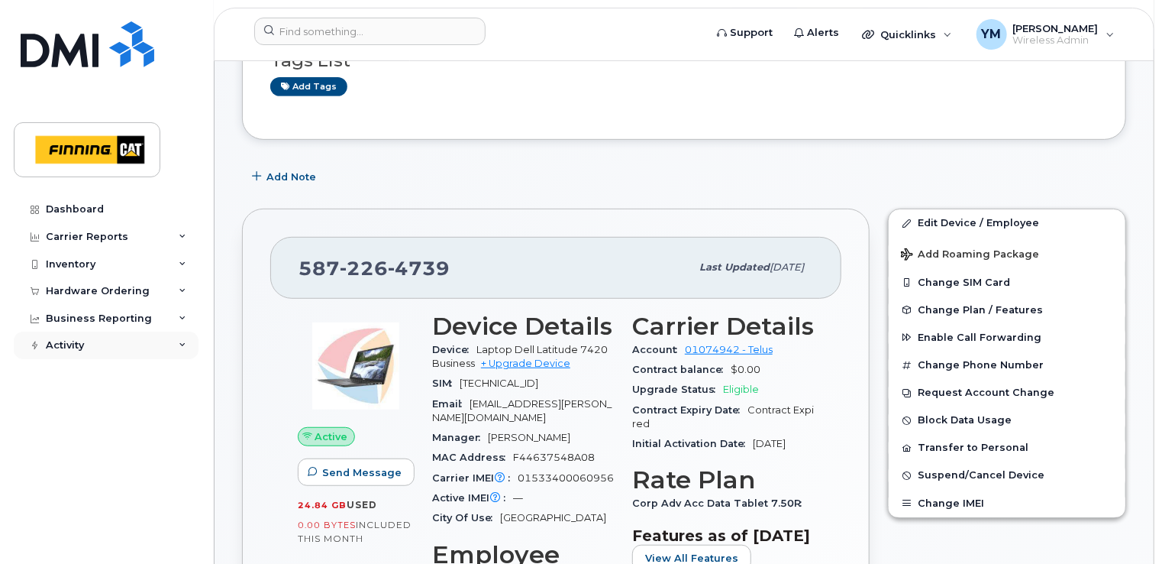
click at [86, 344] on div "Activity" at bounding box center [106, 344] width 185 height 27
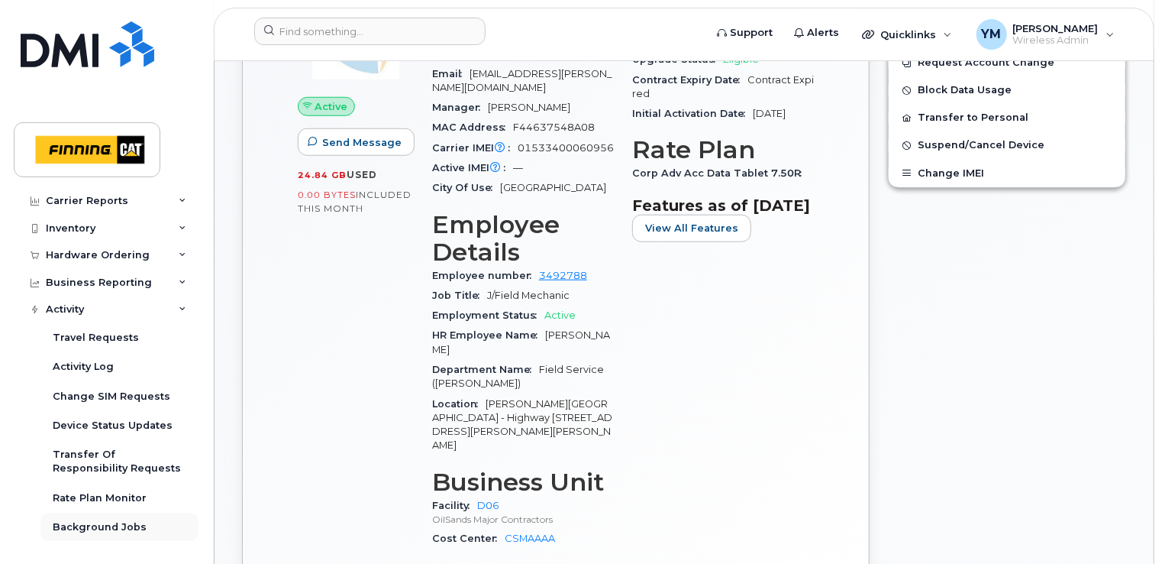
scroll to position [611, 0]
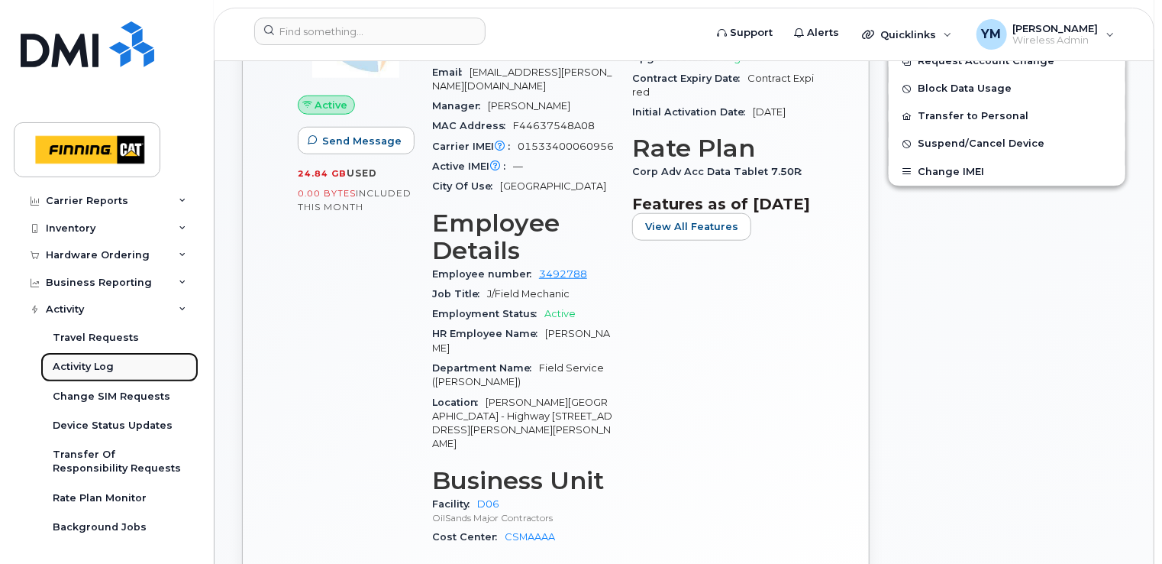
click at [80, 360] on div "Activity Log" at bounding box center [83, 367] width 61 height 14
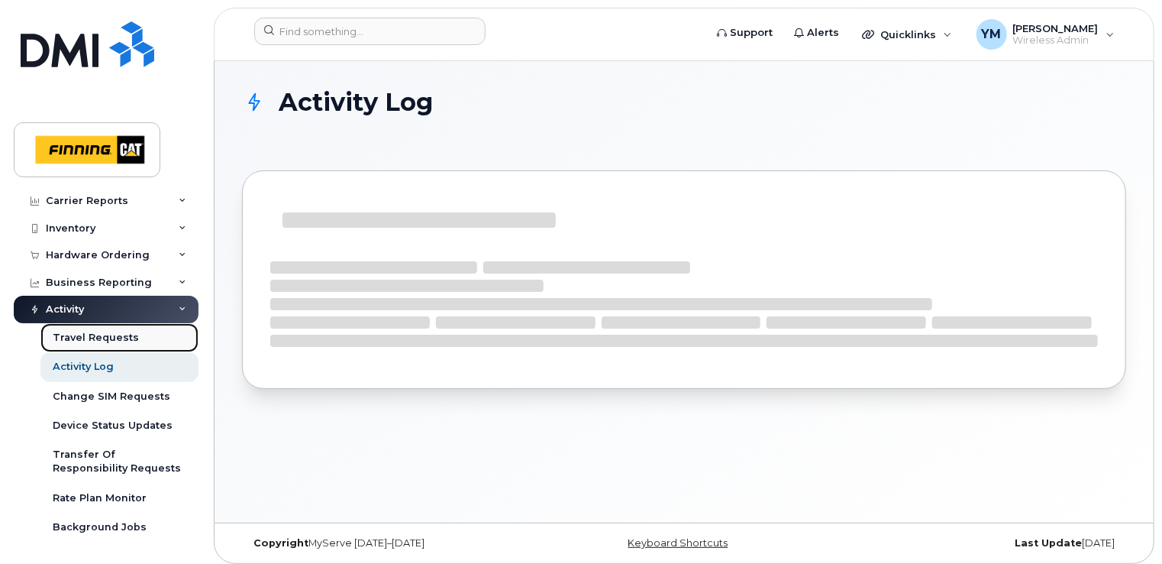
click at [86, 338] on div "Travel Requests" at bounding box center [96, 338] width 86 height 14
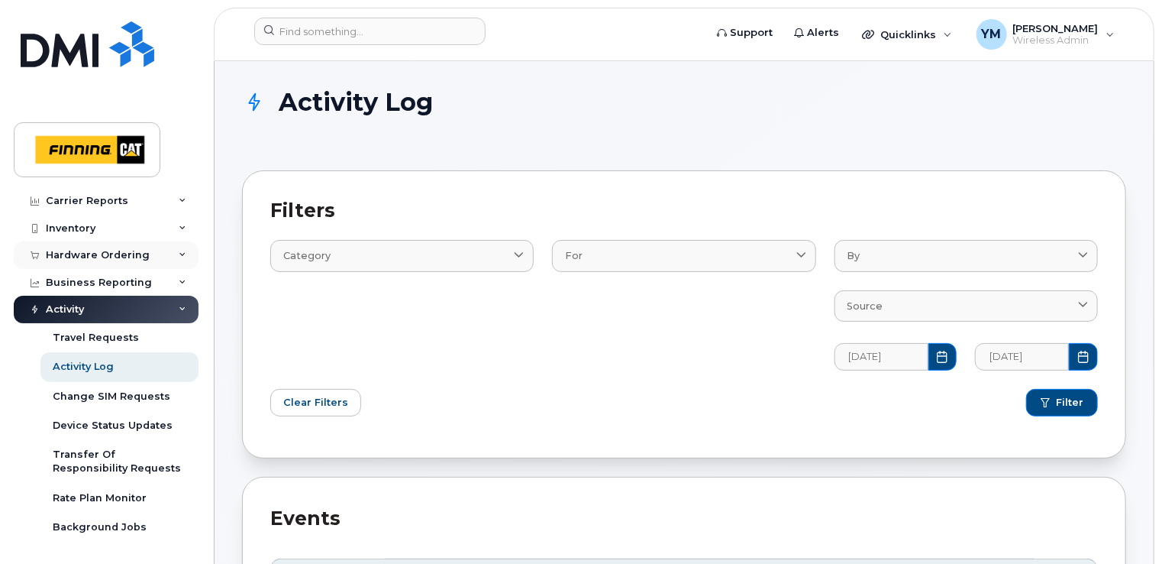
click at [104, 244] on div "Hardware Ordering" at bounding box center [106, 254] width 185 height 27
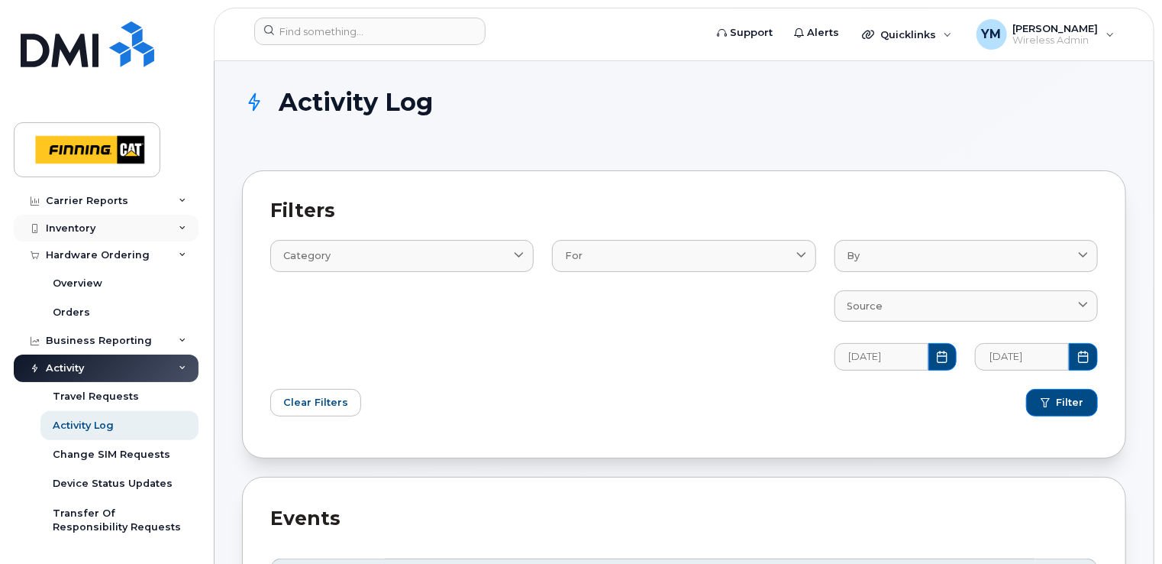
click at [99, 234] on div "Inventory" at bounding box center [106, 228] width 185 height 27
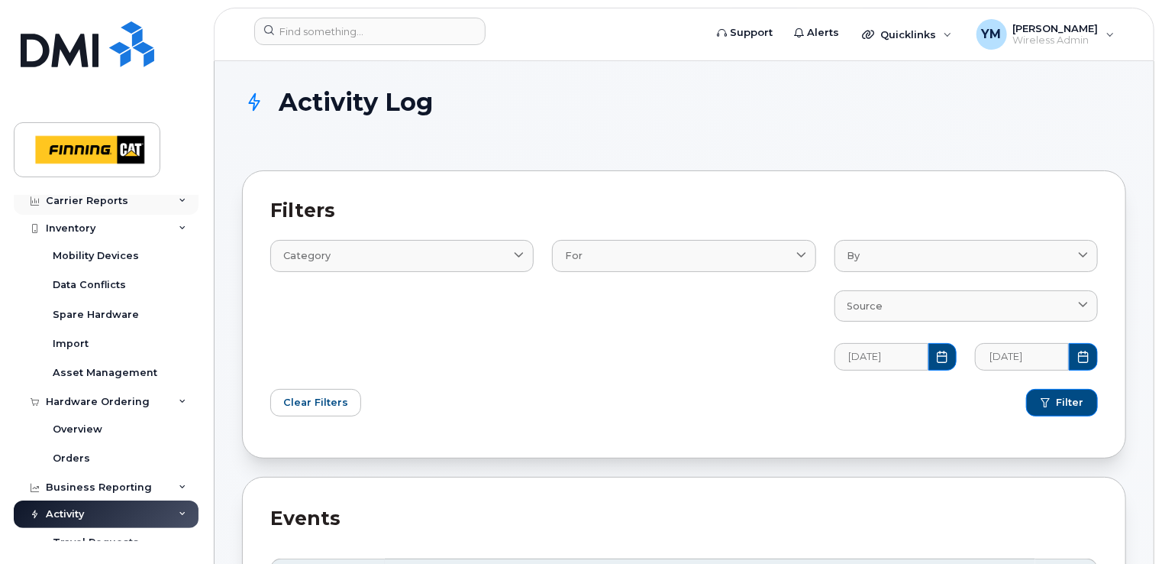
click at [111, 204] on div "Carrier Reports" at bounding box center [87, 201] width 82 height 12
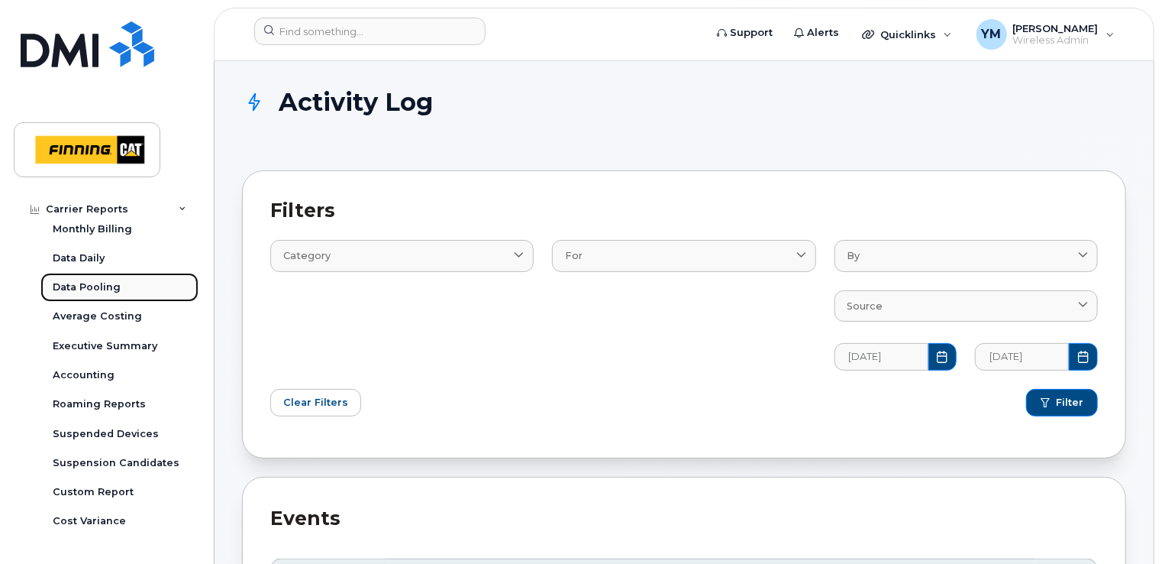
click at [108, 291] on div "Data Pooling" at bounding box center [87, 287] width 68 height 14
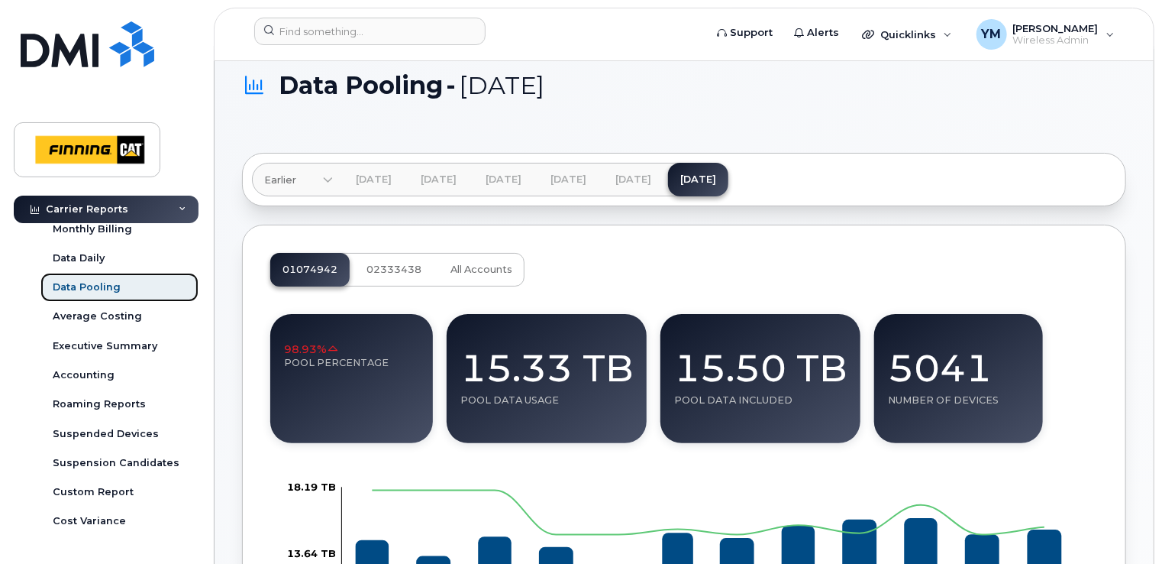
scroll to position [25, 0]
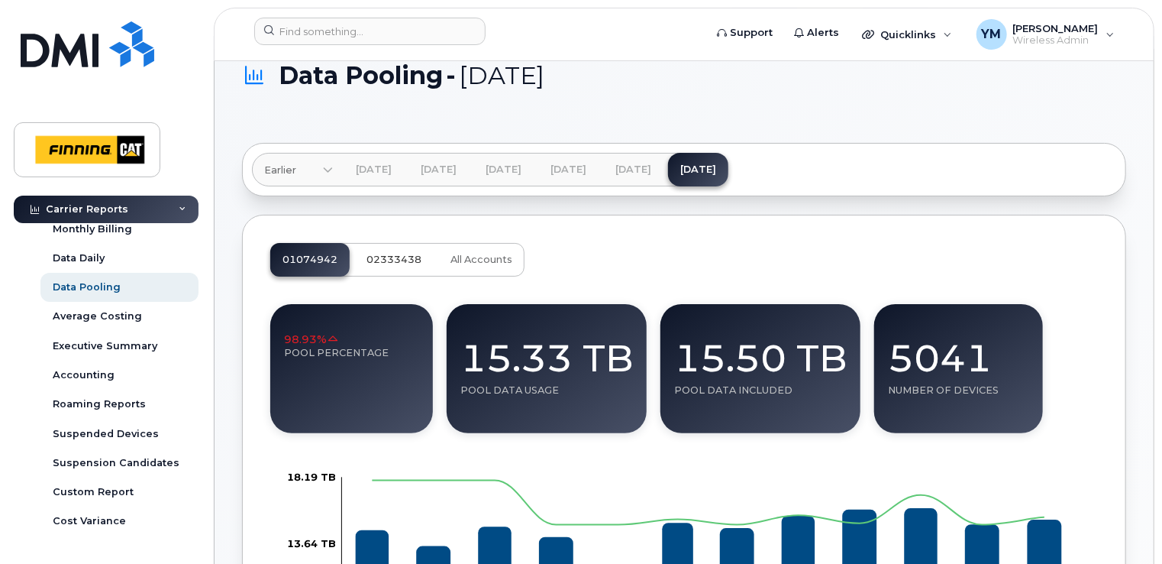
click at [385, 264] on button "02333438" at bounding box center [393, 260] width 79 height 34
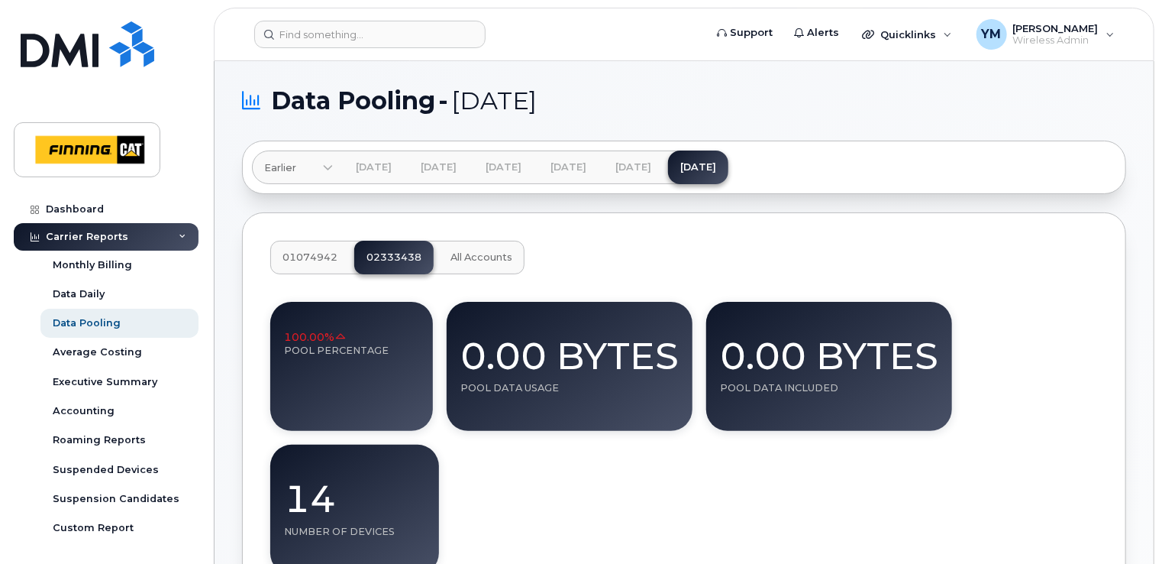
click at [297, 261] on span "01074942" at bounding box center [310, 257] width 55 height 12
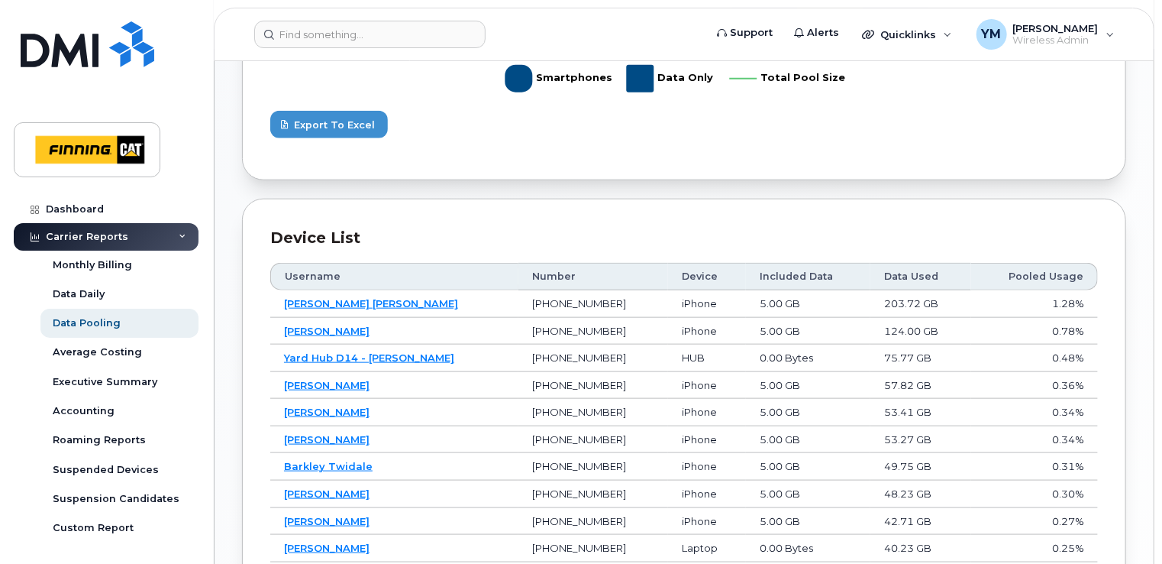
scroll to position [738, 0]
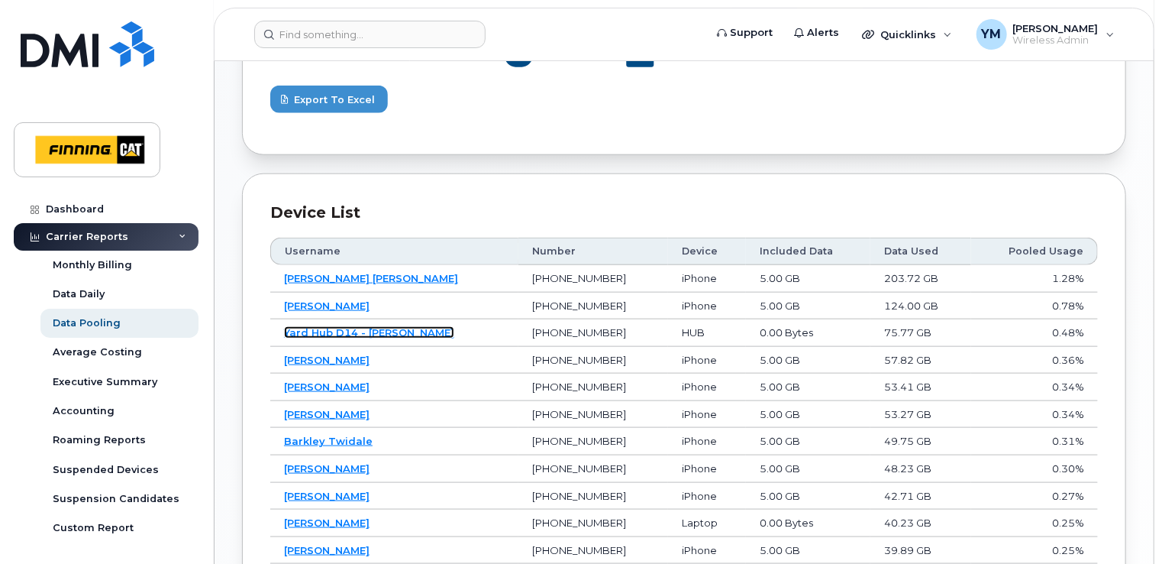
click at [389, 328] on link "Yard Hub D14 - [PERSON_NAME]" at bounding box center [369, 332] width 170 height 12
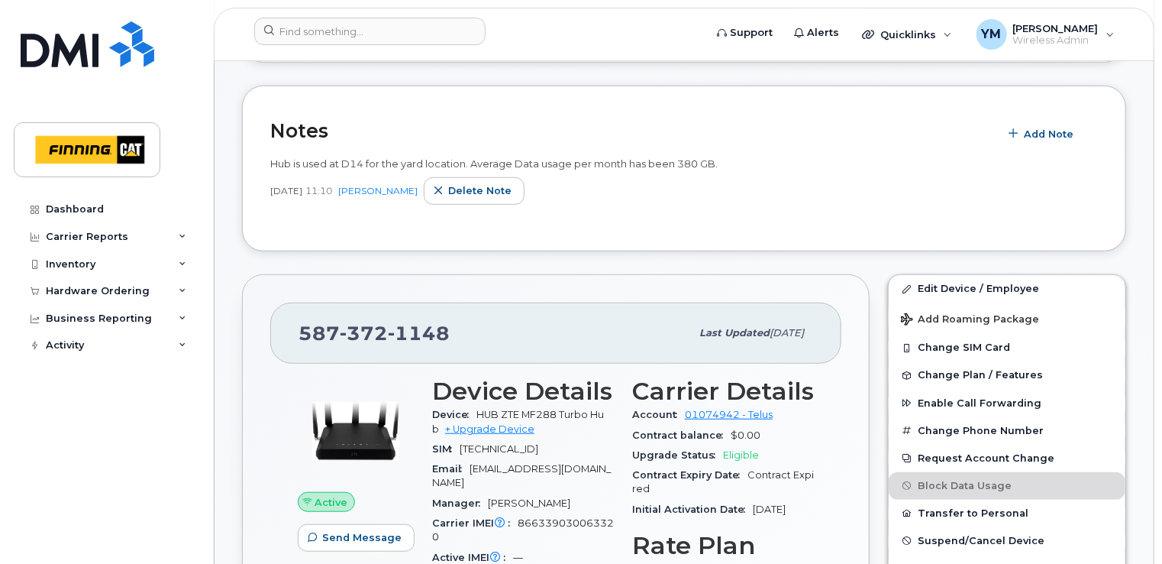
scroll to position [356, 0]
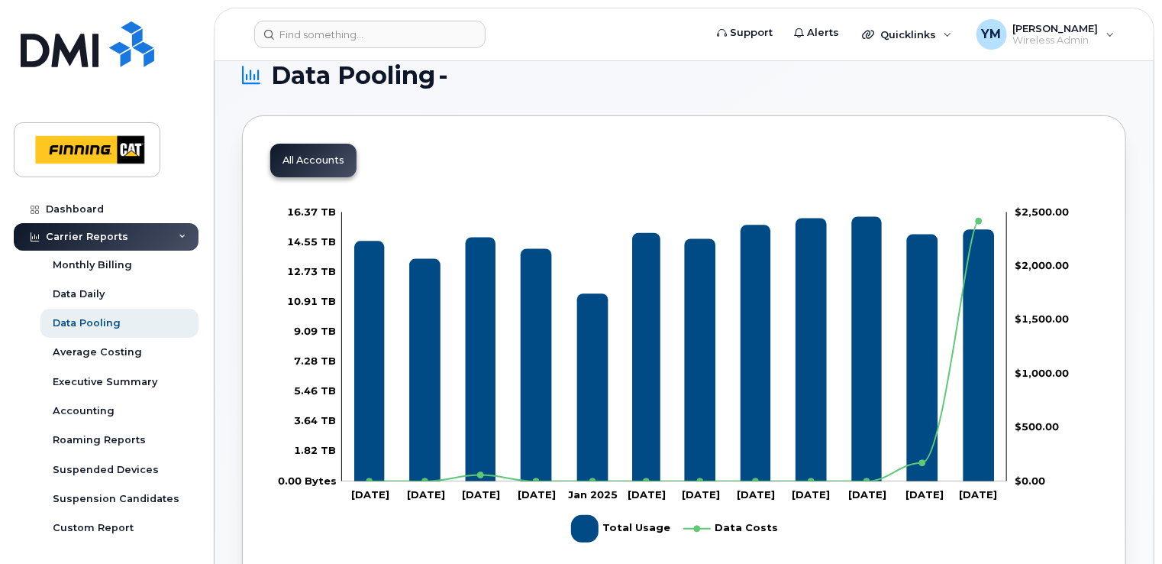
scroll to position [50, 0]
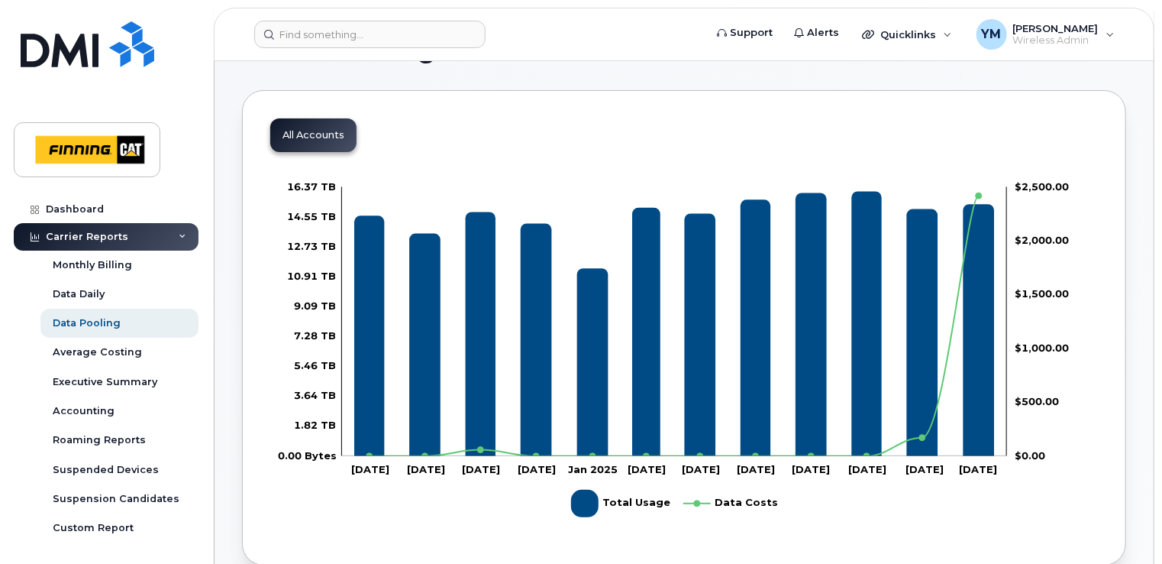
click at [309, 130] on div "All Accounts" at bounding box center [313, 135] width 86 height 34
click at [608, 154] on div "All Accounts Zoom Out 0.00 Bytes -4,000,000,000,000.00 Bytes -2,000,000,000,000…" at bounding box center [684, 327] width 884 height 475
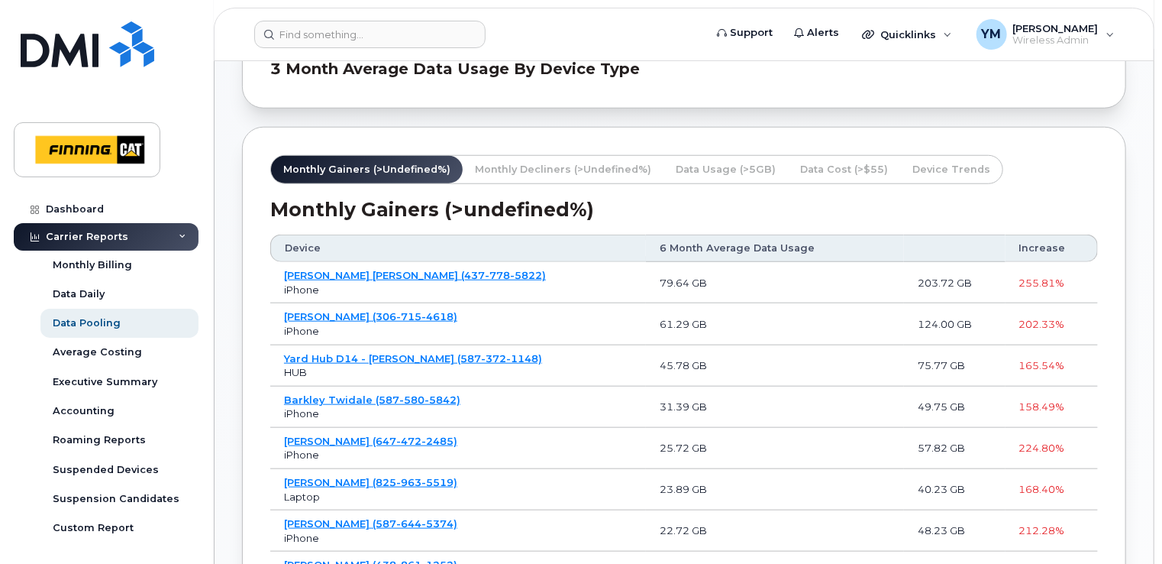
scroll to position [574, 0]
